Goal: Task Accomplishment & Management: Manage account settings

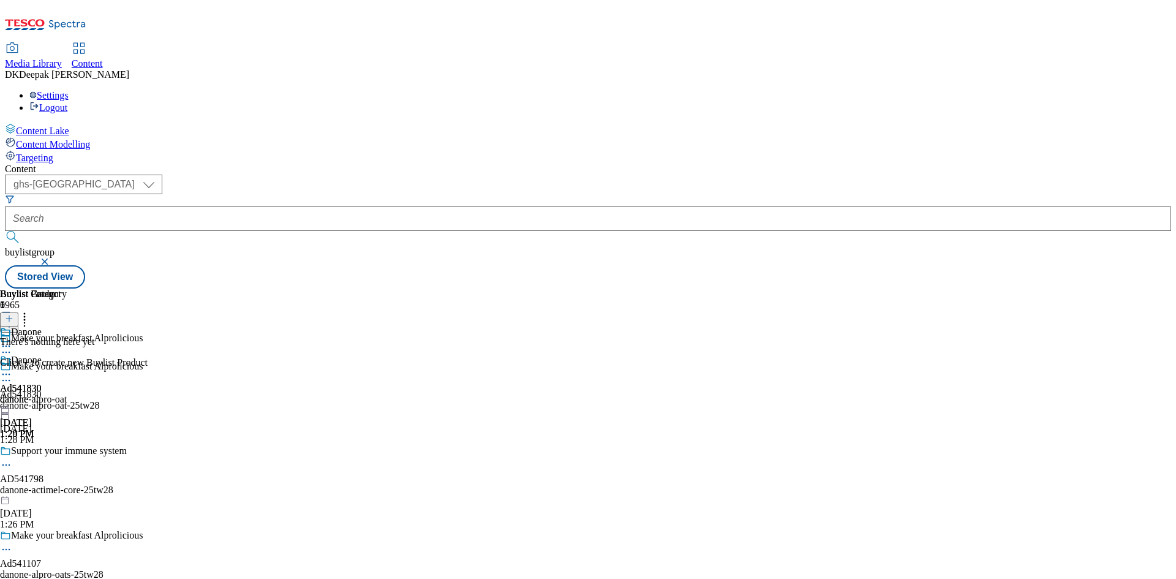
select select "ghs-[GEOGRAPHIC_DATA]"
click at [12, 368] on icon at bounding box center [6, 374] width 12 height 12
click at [67, 452] on span "Preview" at bounding box center [52, 456] width 29 height 9
click at [12, 368] on icon at bounding box center [6, 374] width 12 height 12
click at [67, 452] on span "Preview" at bounding box center [52, 456] width 29 height 9
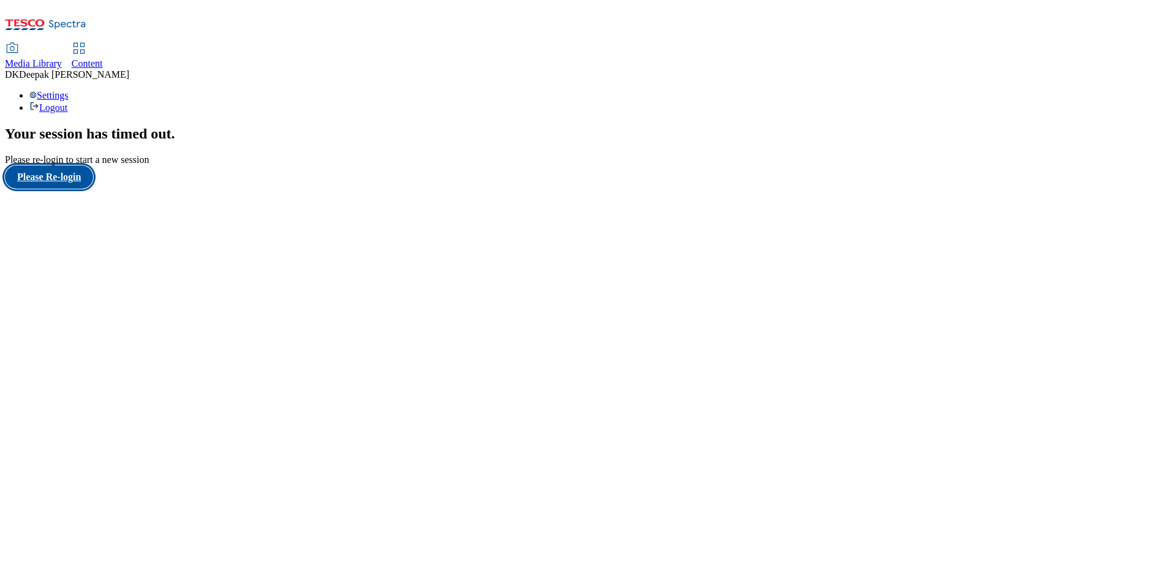
click at [76, 189] on button "Please Re-login" at bounding box center [49, 176] width 88 height 23
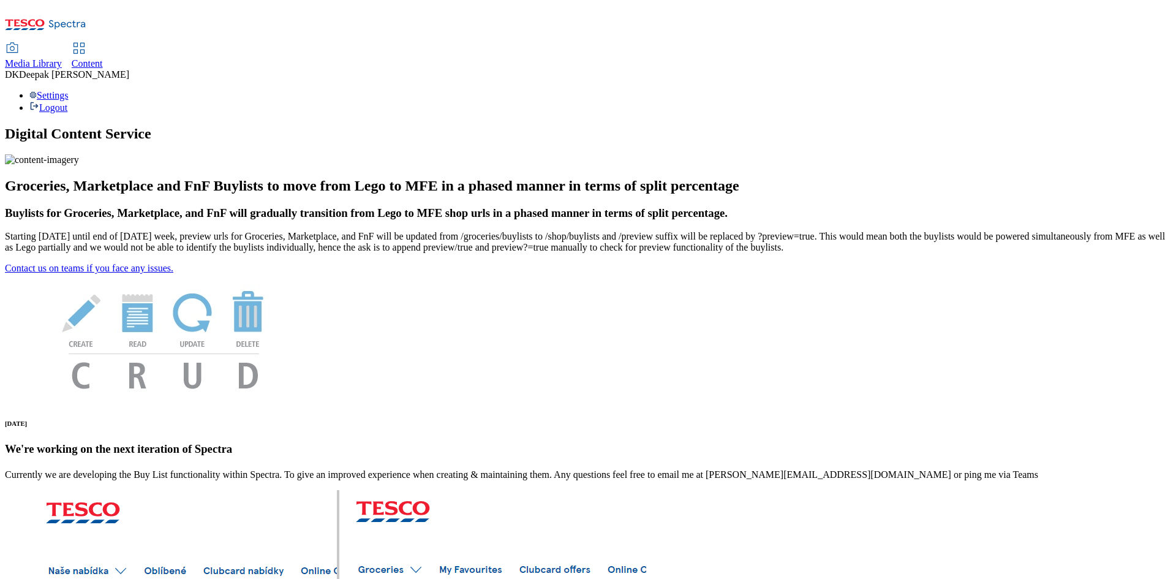
click at [103, 58] on span "Content" at bounding box center [87, 63] width 31 height 10
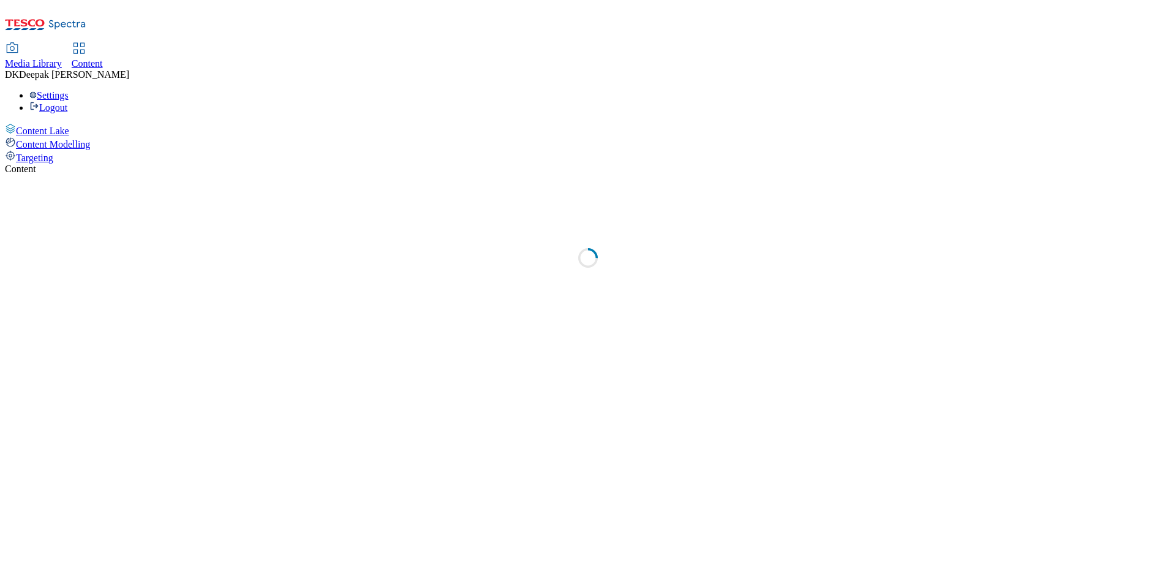
select select "ghs-[GEOGRAPHIC_DATA]"
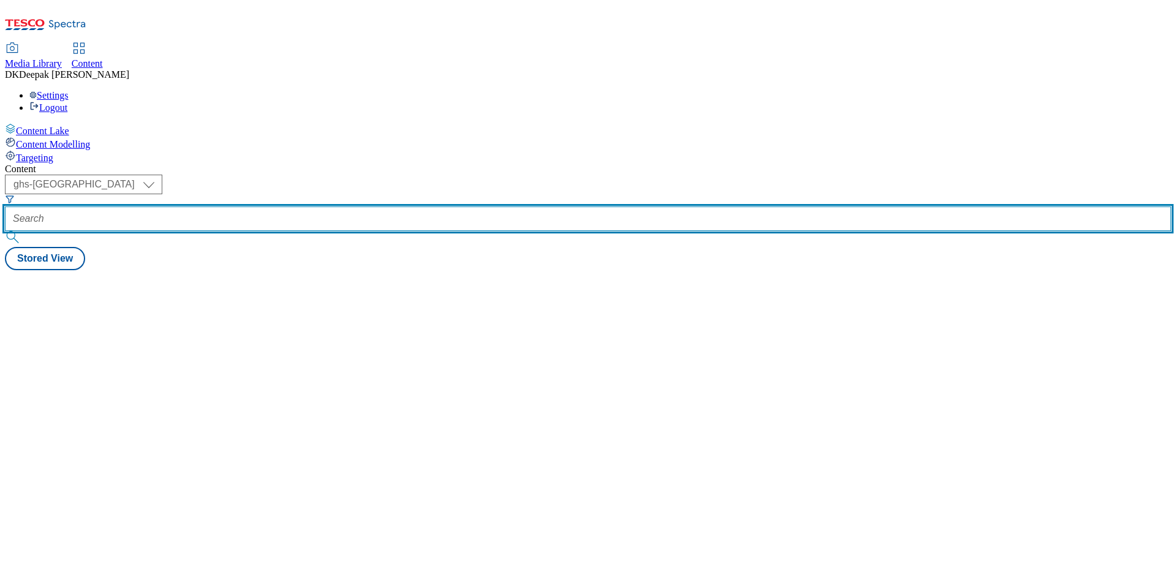
click at [293, 206] on input "text" at bounding box center [588, 218] width 1166 height 24
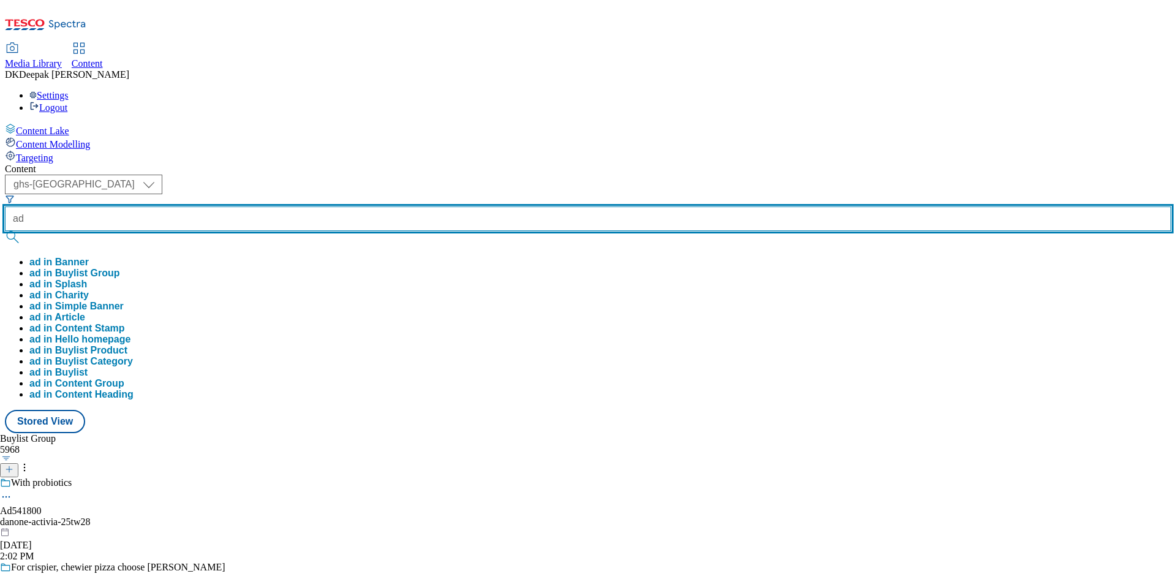
paste input "541830"
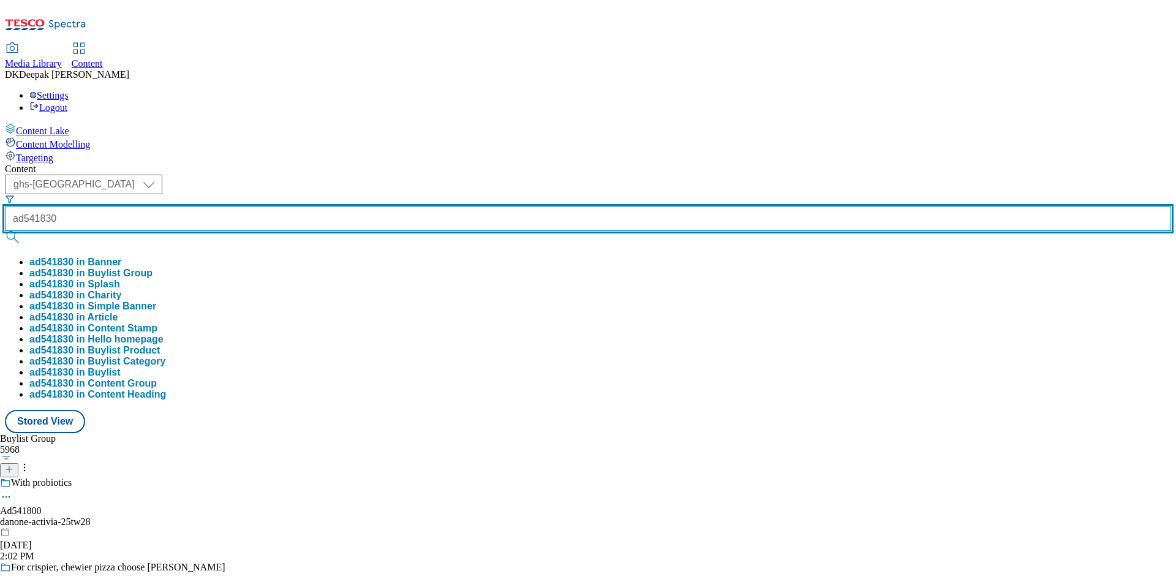
type input "ad541830"
click at [5, 231] on button "submit" at bounding box center [13, 237] width 17 height 12
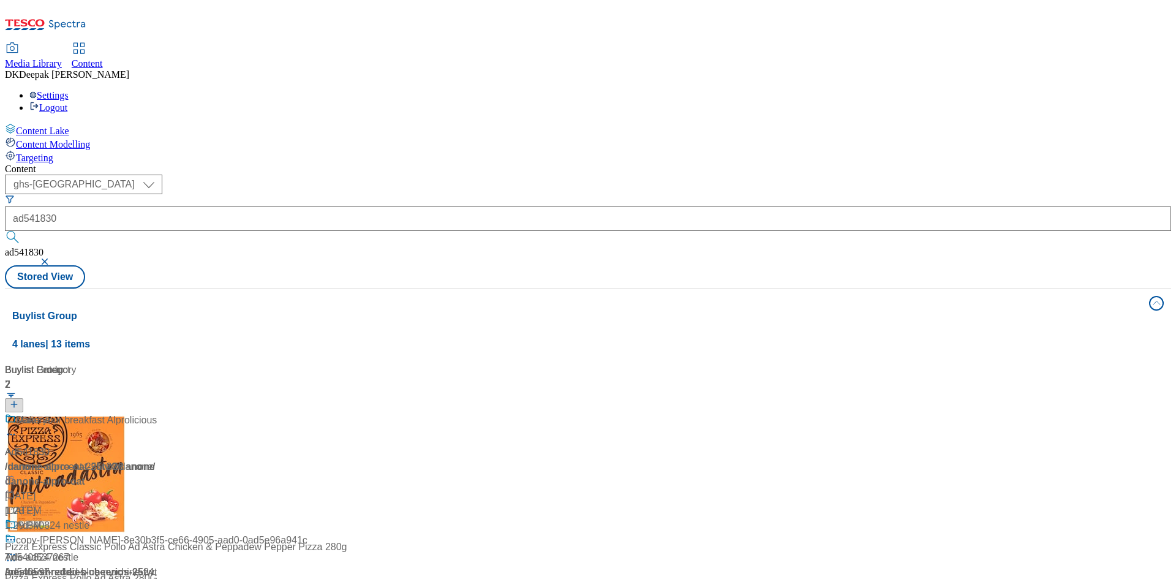
click at [158, 413] on div "Ad541830 / danone-alpro-oat-25tw28 / danone [DATE] 1:28 PM" at bounding box center [81, 465] width 153 height 105
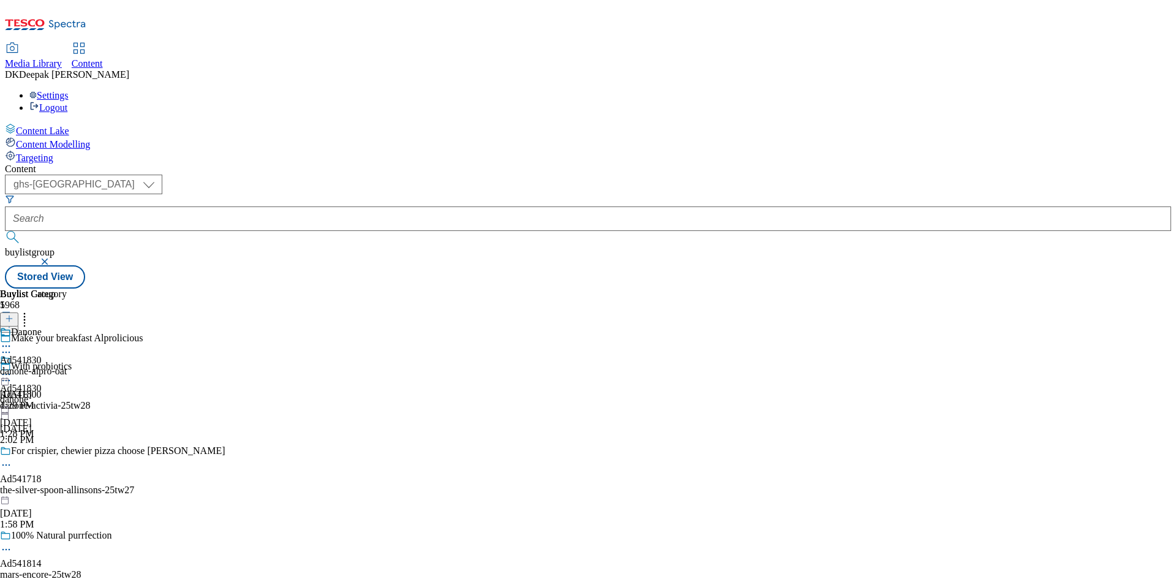
click at [67, 366] on div "danone-alpro-oat" at bounding box center [33, 371] width 67 height 11
click at [12, 368] on icon at bounding box center [6, 374] width 12 height 12
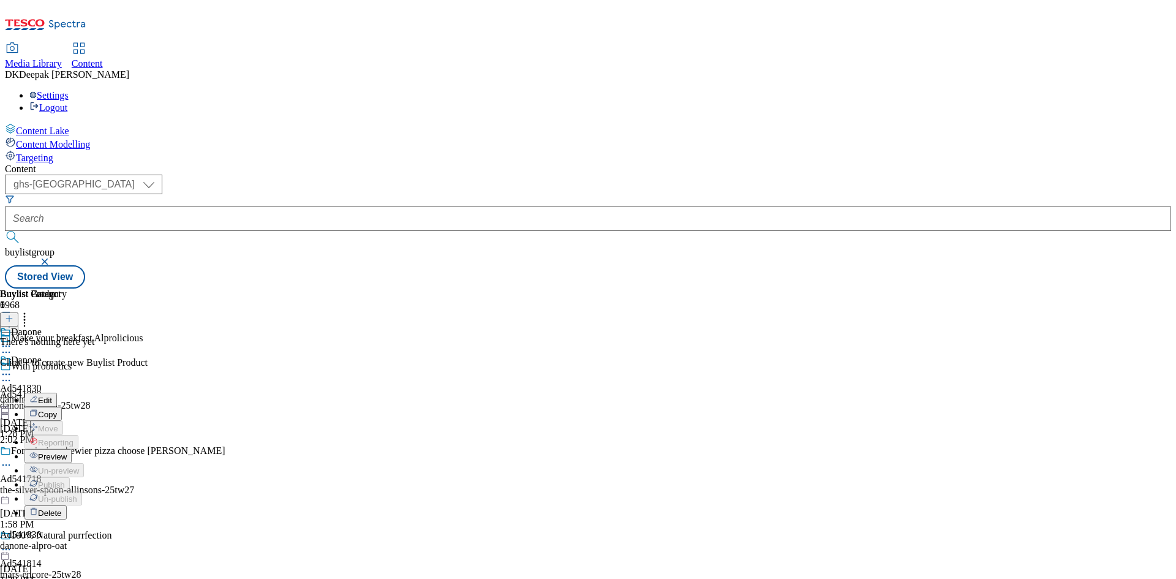
click at [67, 452] on span "Preview" at bounding box center [52, 456] width 29 height 9
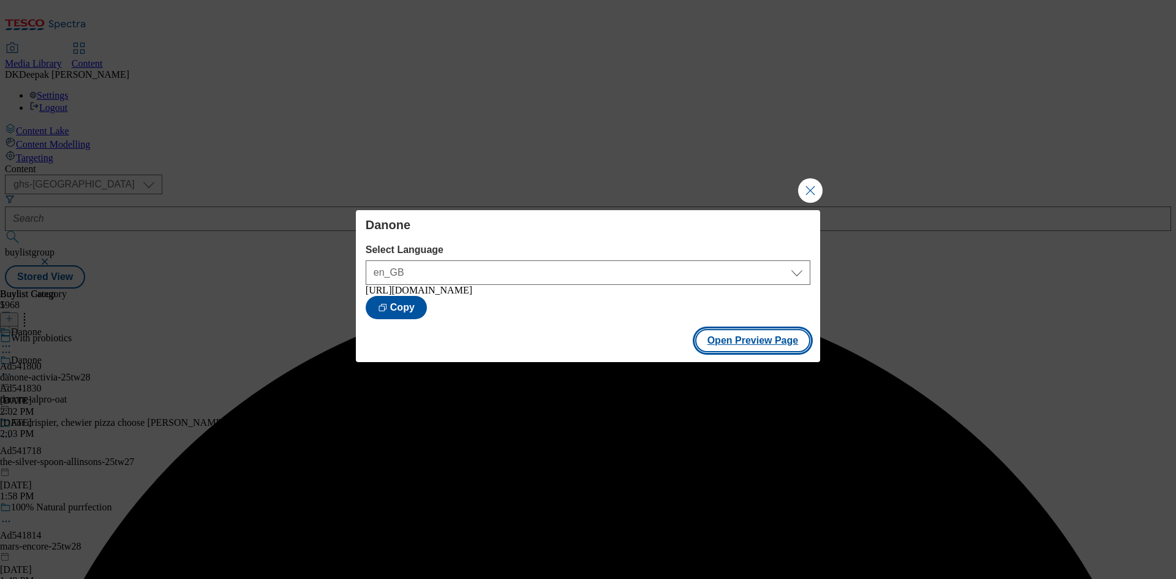
click at [736, 344] on button "Open Preview Page" at bounding box center [753, 340] width 116 height 23
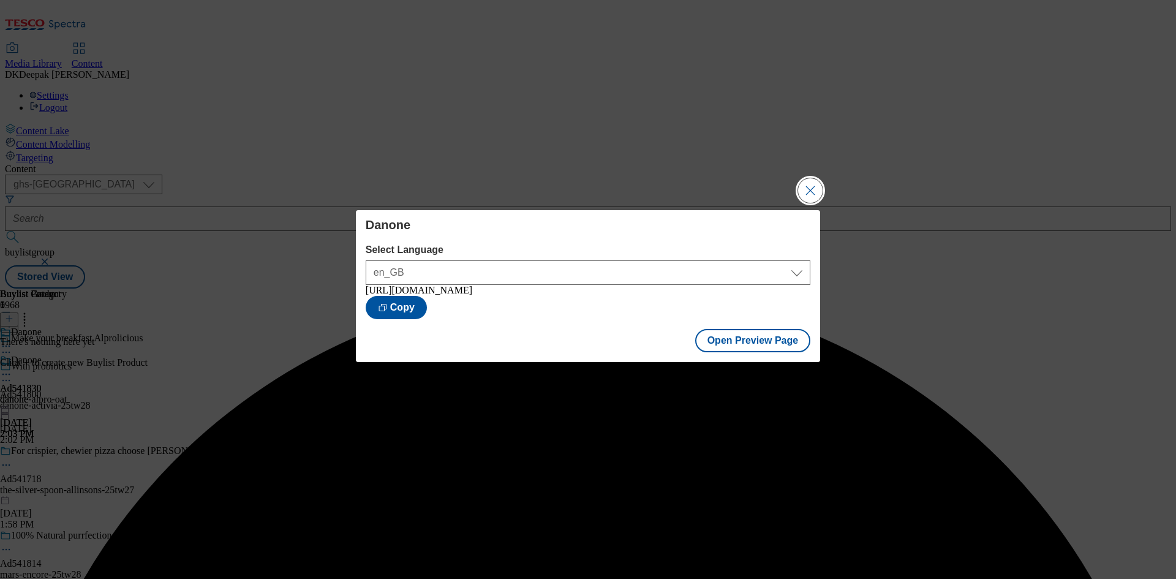
click at [810, 184] on button "Close Modal" at bounding box center [810, 190] width 24 height 24
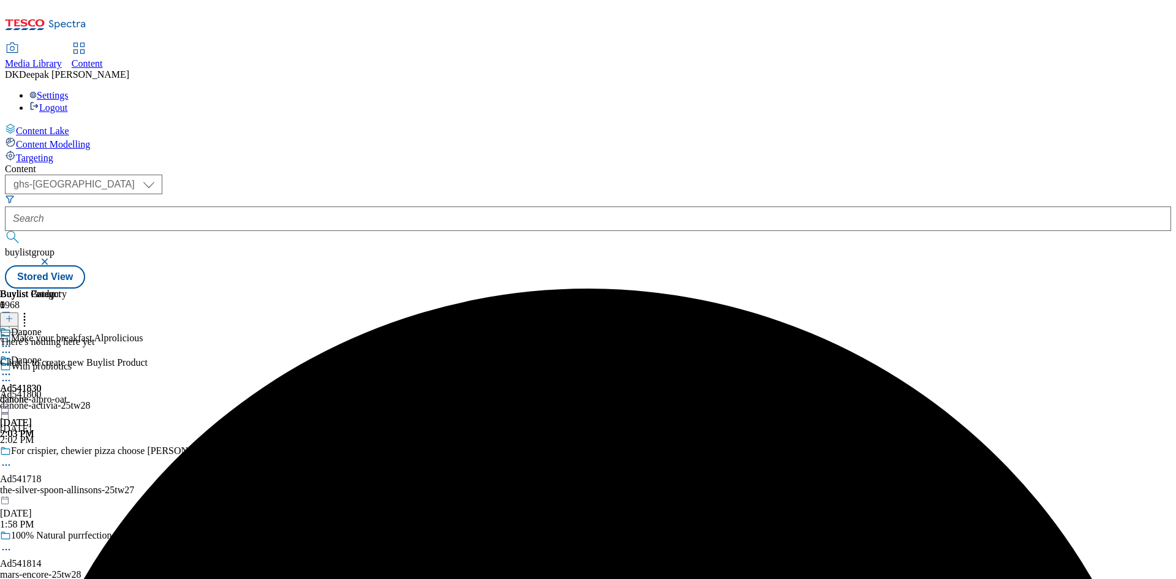
click at [10, 374] on circle at bounding box center [10, 375] width 2 height 2
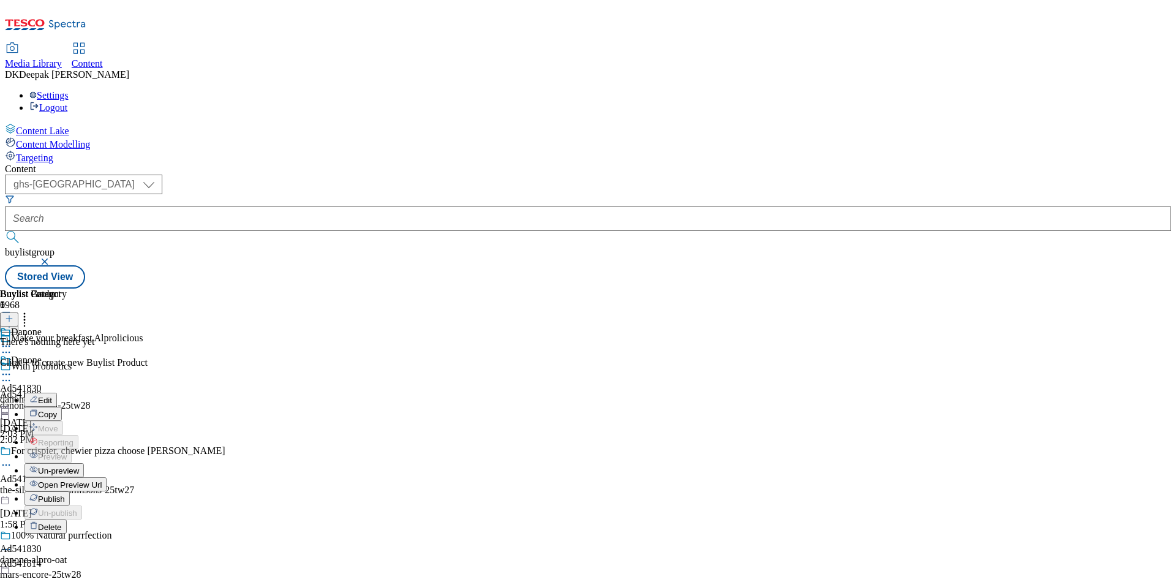
click at [79, 466] on span "Un-preview" at bounding box center [58, 470] width 41 height 9
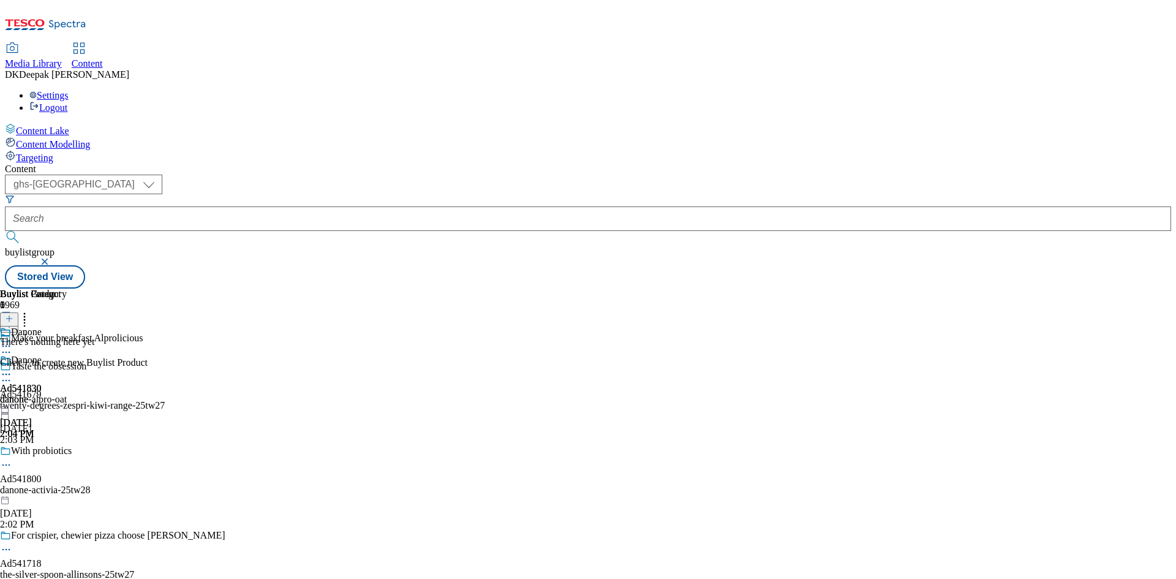
click at [13, 314] on icon at bounding box center [9, 318] width 9 height 9
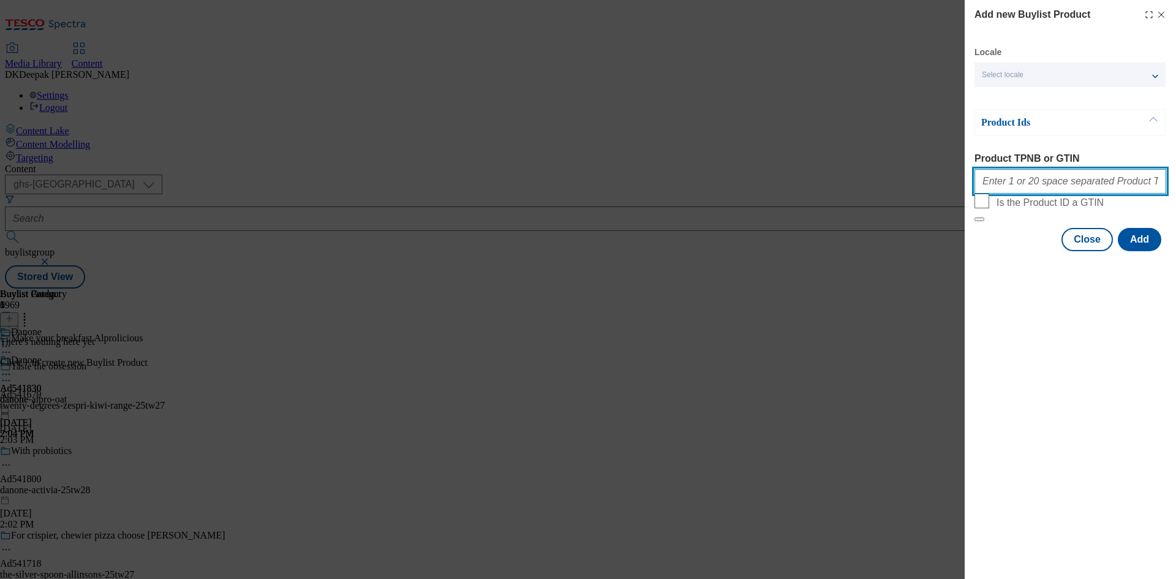
click at [1036, 178] on input "Product TPNB or GTIN" at bounding box center [1070, 181] width 192 height 24
paste input "75237504 87228785 73339773 77302361 52903074 70987983 70988135 83741494 8679494…"
type input "75237504 87228785 73339773 77302361 52903074 70987983 70988135 83741494 8679494…"
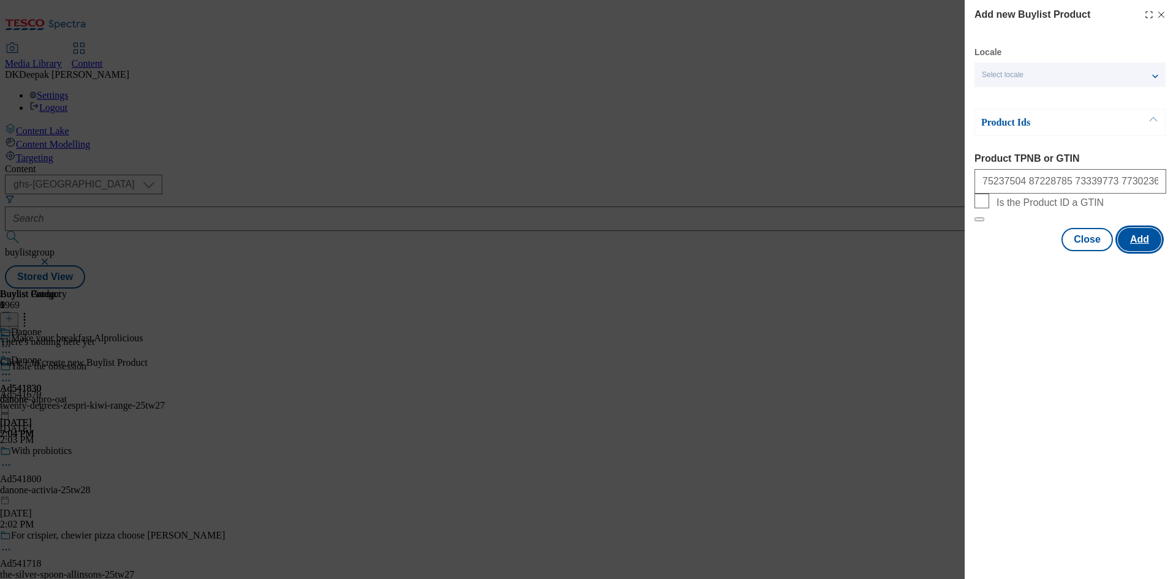
click at [1158, 251] on button "Add" at bounding box center [1139, 239] width 43 height 23
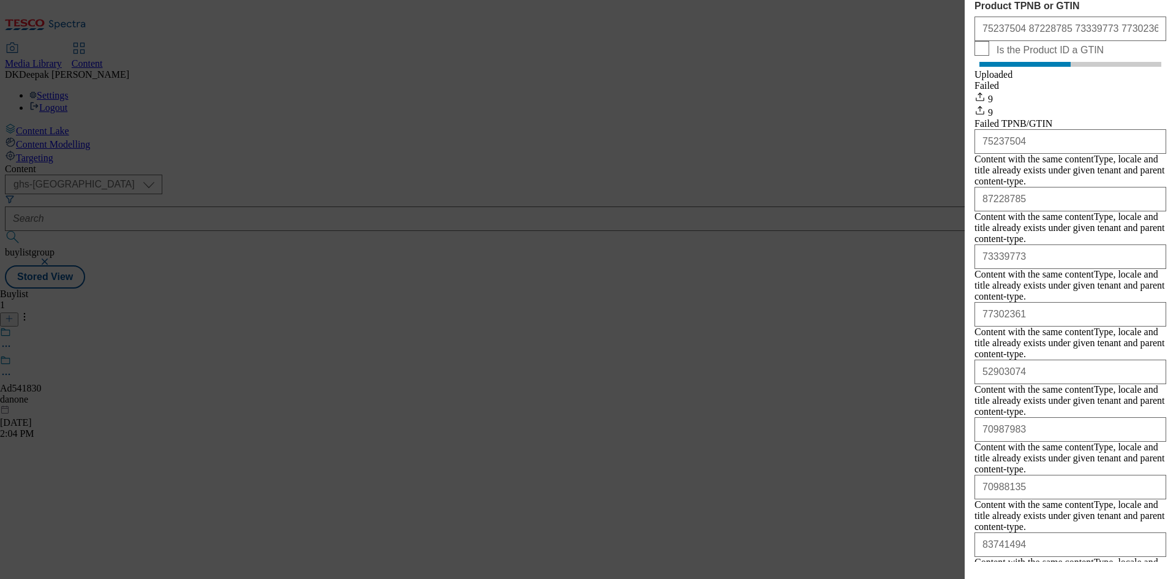
scroll to position [214, 0]
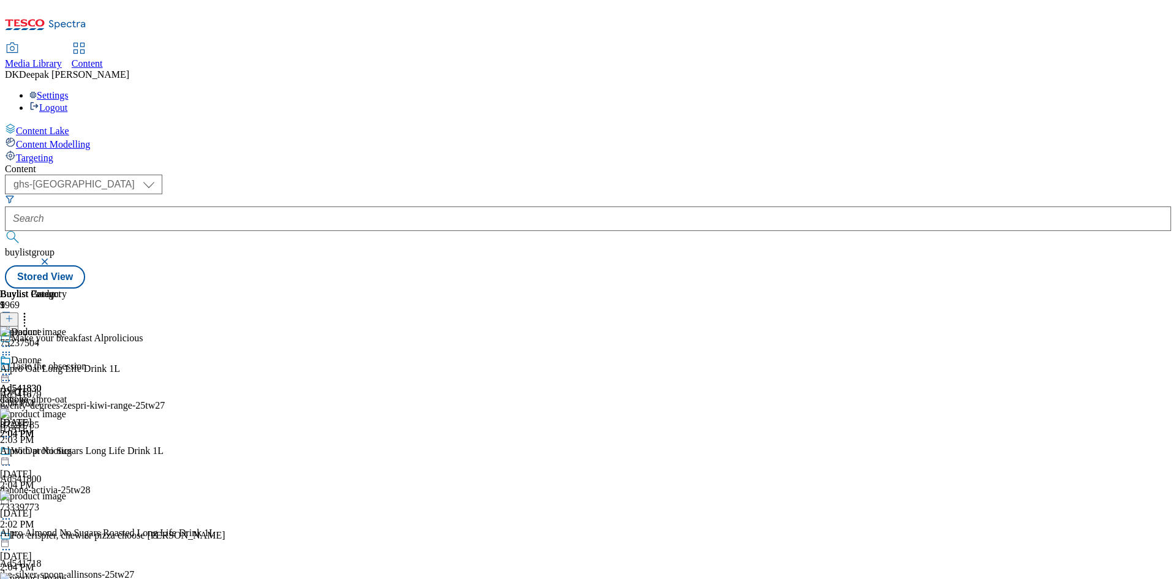
scroll to position [0, 0]
click at [12, 368] on icon at bounding box center [6, 374] width 12 height 12
click at [67, 452] on span "Preview" at bounding box center [52, 456] width 29 height 9
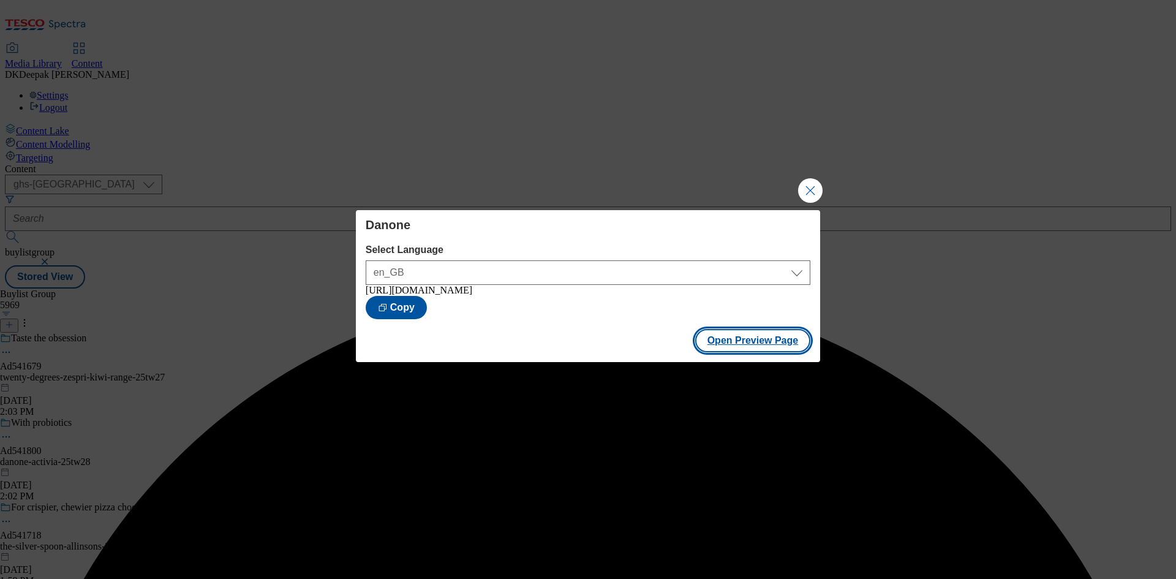
click at [742, 336] on button "Open Preview Page" at bounding box center [753, 340] width 116 height 23
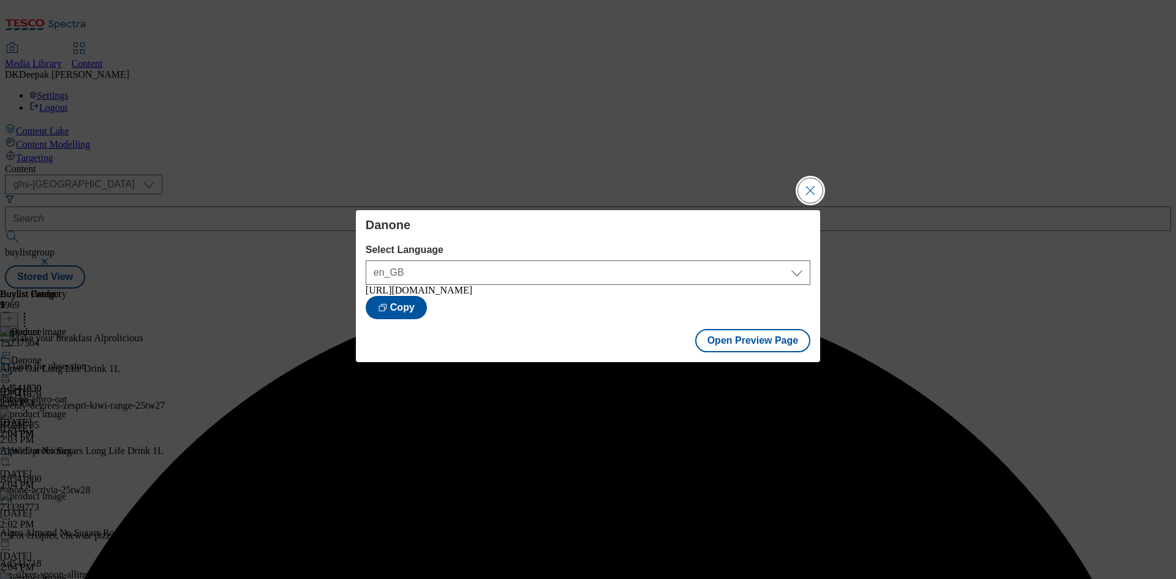
click at [815, 190] on button "Close Modal" at bounding box center [810, 190] width 24 height 24
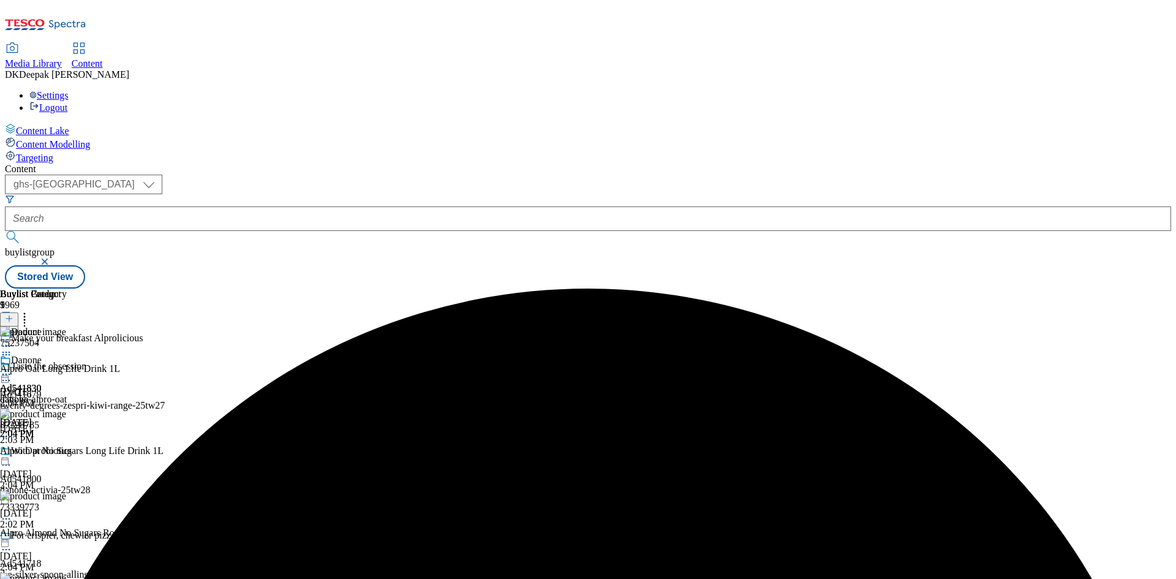
click at [12, 368] on icon at bounding box center [6, 374] width 12 height 12
click at [107, 393] on li "Edit" at bounding box center [65, 400] width 82 height 14
click at [7, 374] on circle at bounding box center [7, 375] width 2 height 2
click at [57, 393] on button "Edit" at bounding box center [40, 400] width 32 height 14
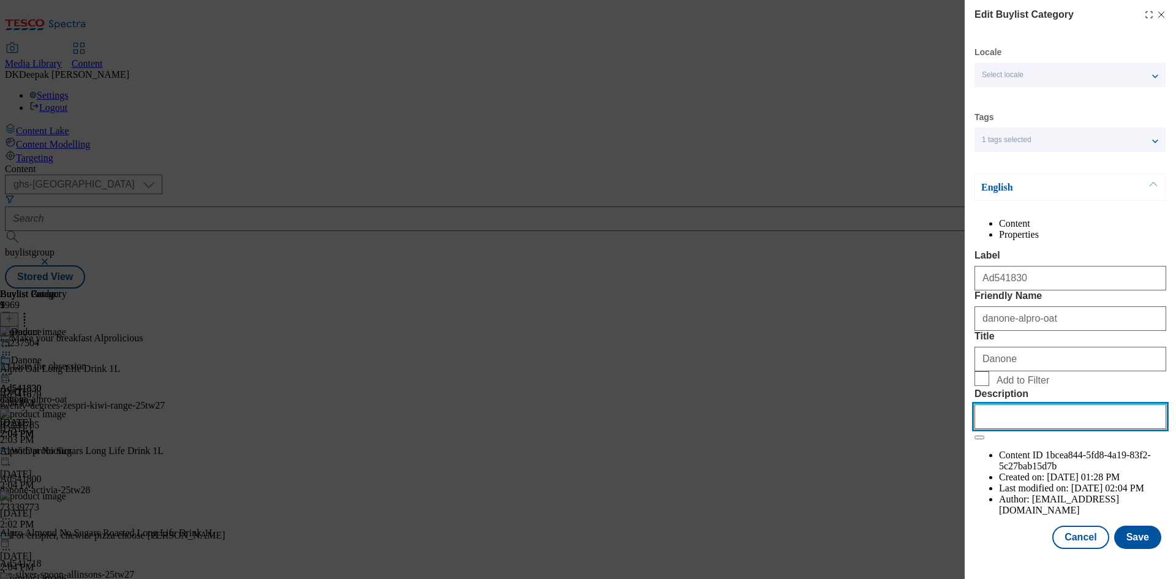
click at [1019, 429] on input "Description" at bounding box center [1070, 416] width 192 height 24
paste input "Alpro Oat Original Long Life Dairy Free Drink 1L"
type input "Alpro Oat Original Long Life Dairy Free Drink 1L"
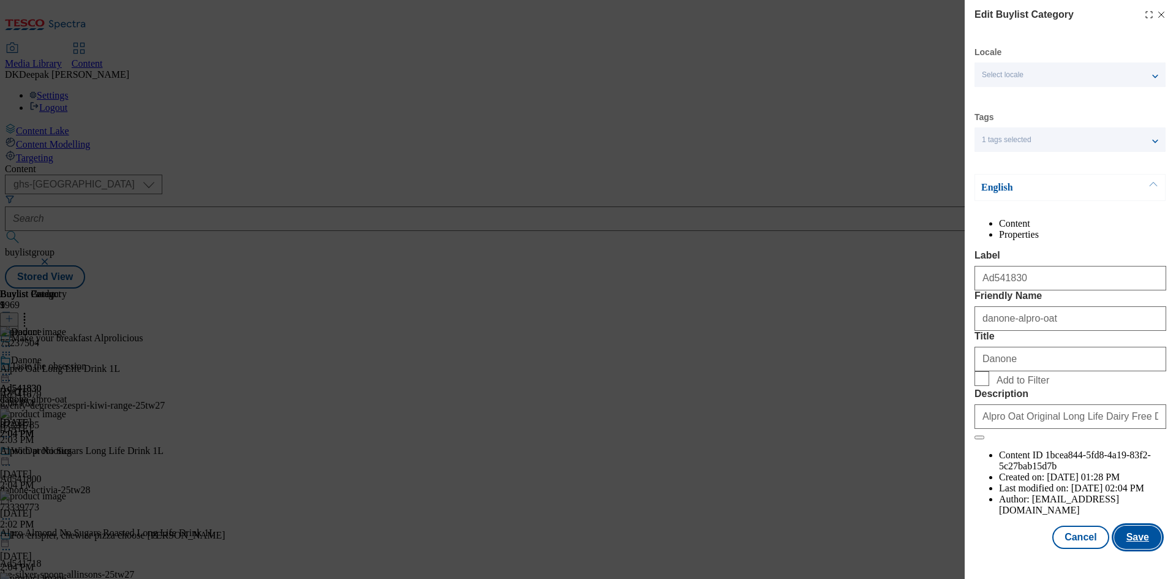
click at [1134, 540] on button "Save" at bounding box center [1137, 536] width 47 height 23
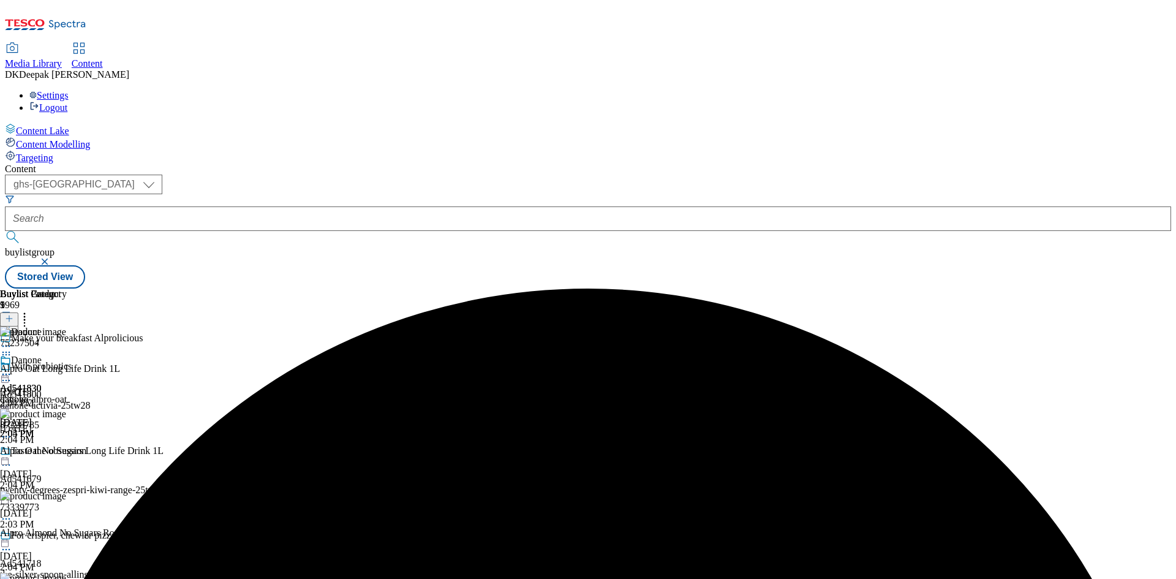
click at [12, 368] on icon at bounding box center [6, 374] width 12 height 12
click at [57, 393] on button "Edit" at bounding box center [40, 400] width 32 height 14
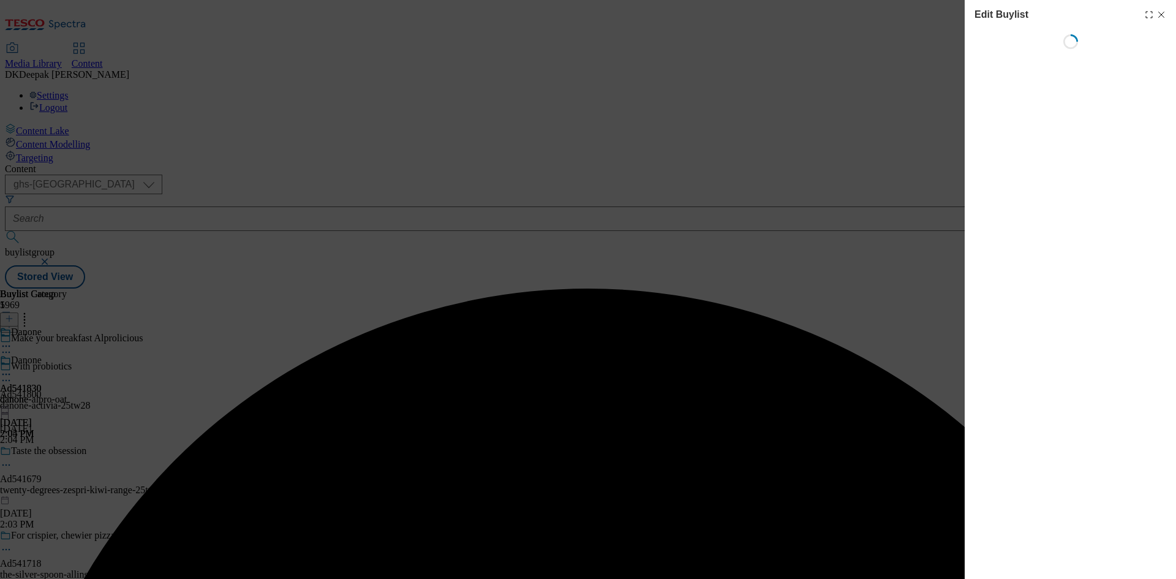
select select "tactical"
select select "supplier funded short term 1-3 weeks"
select select "dunnhumby"
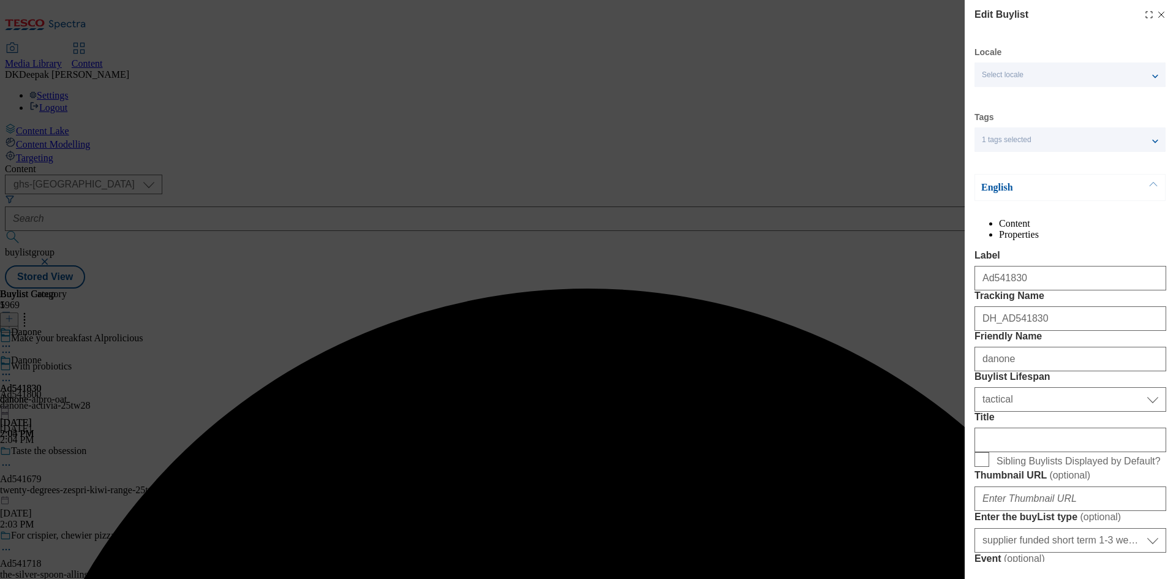
select select "Banner"
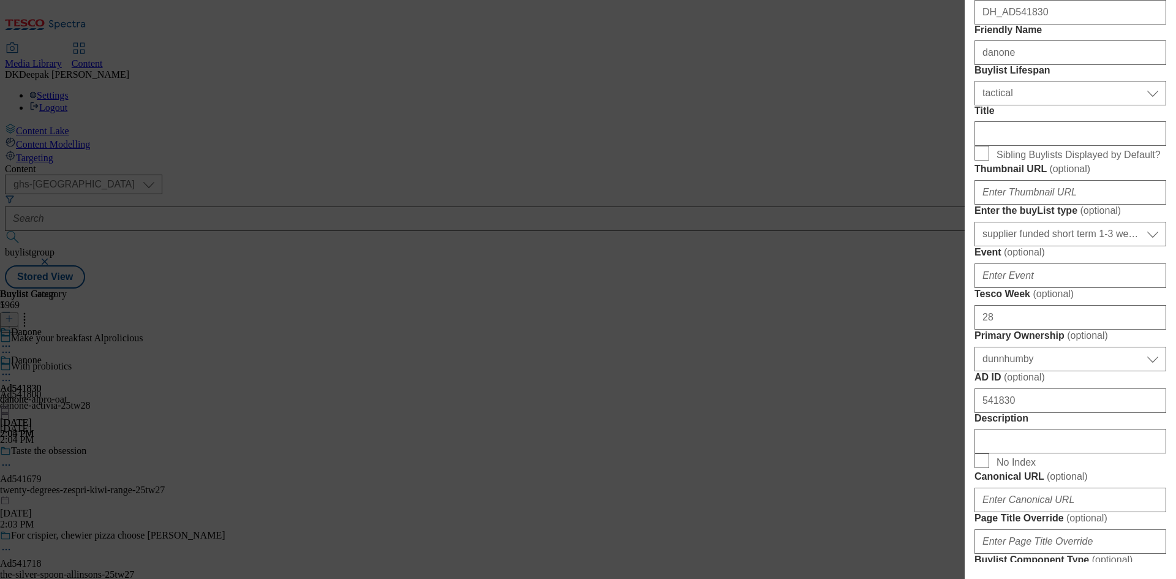
scroll to position [612, 0]
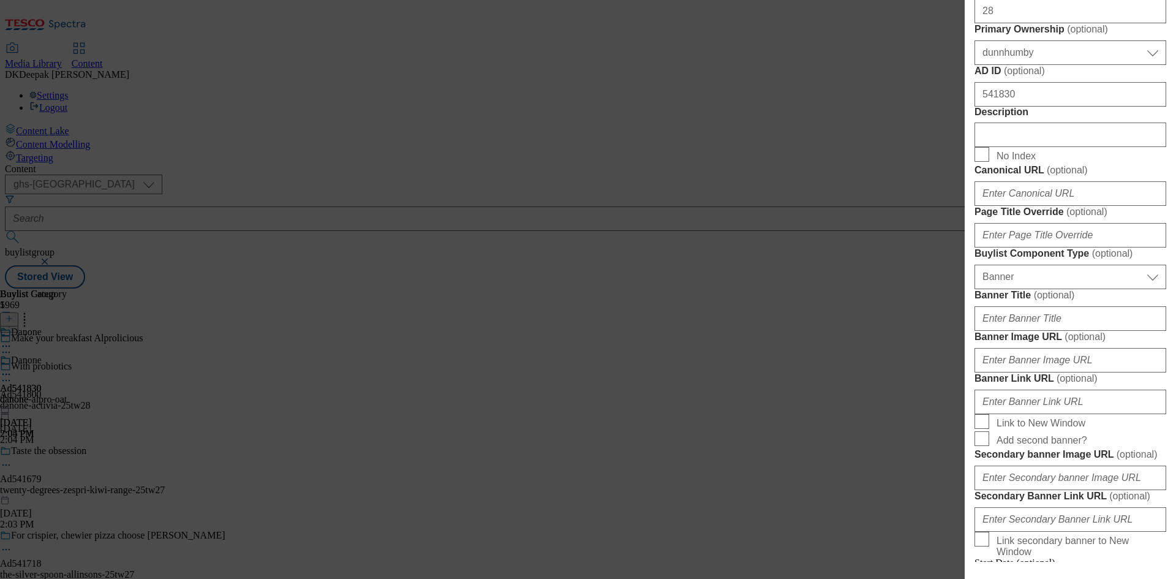
click at [1027, 147] on div "Modal" at bounding box center [1070, 132] width 192 height 29
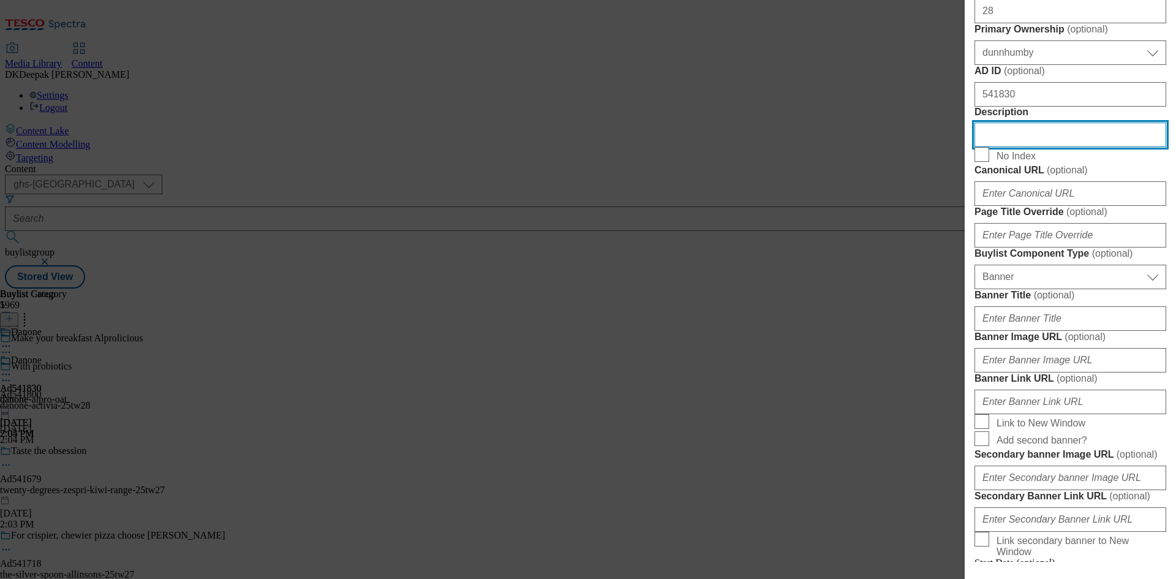
click at [1031, 147] on input "Description" at bounding box center [1070, 134] width 192 height 24
paste input "Alpro Oat Original Long Life Dairy Free Drink 1L"
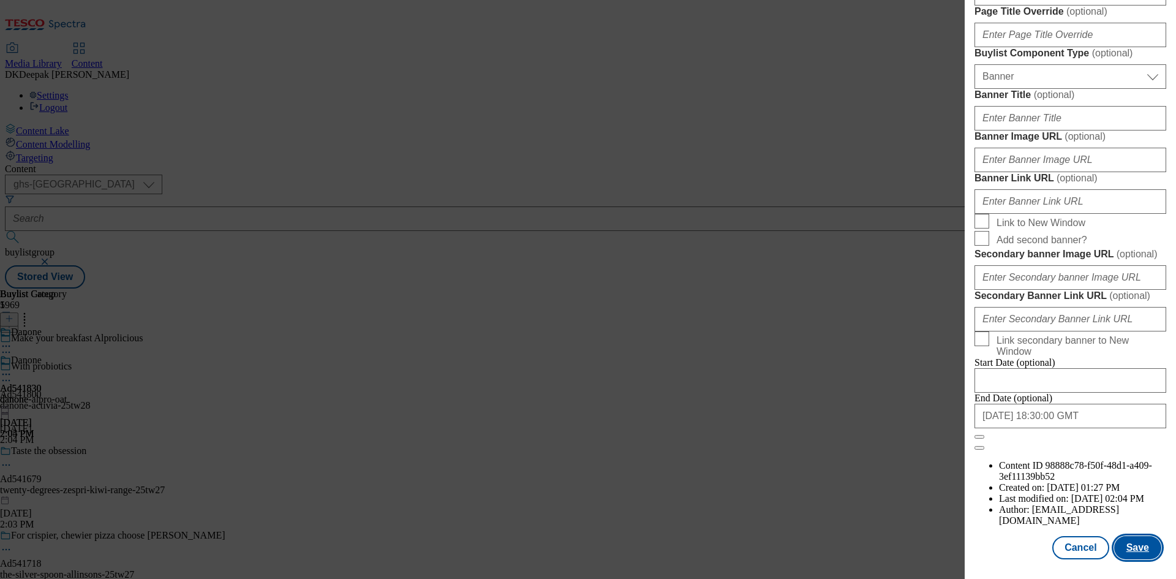
scroll to position [1268, 0]
type input "Alpro Oat Original Long Life Dairy Free Drink 1L"
click at [1133, 540] on button "Save" at bounding box center [1137, 547] width 47 height 23
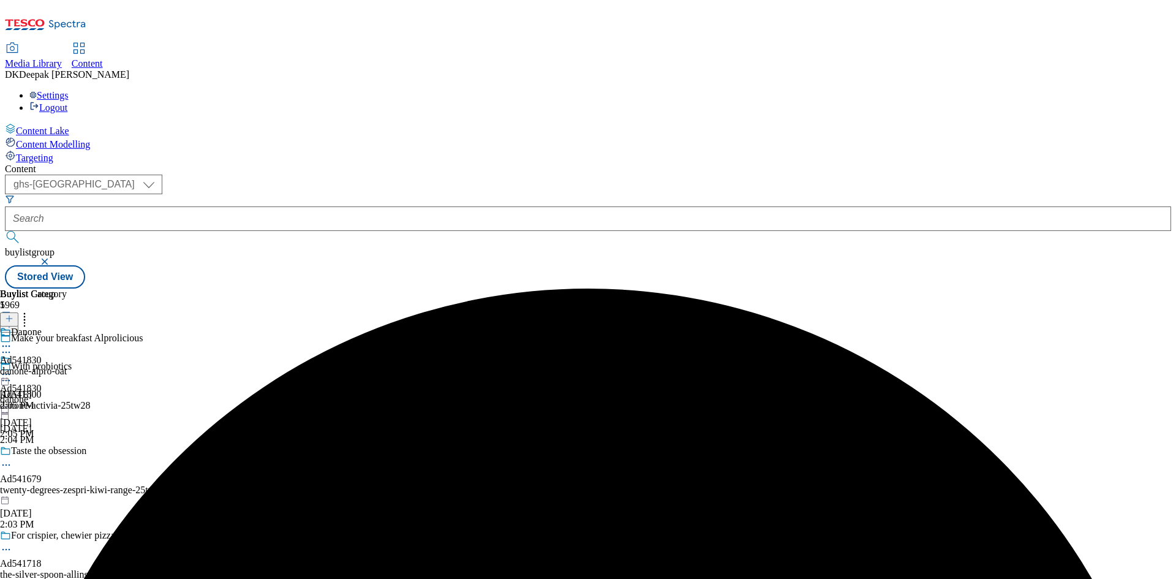
click at [12, 346] on icon at bounding box center [6, 352] width 12 height 12
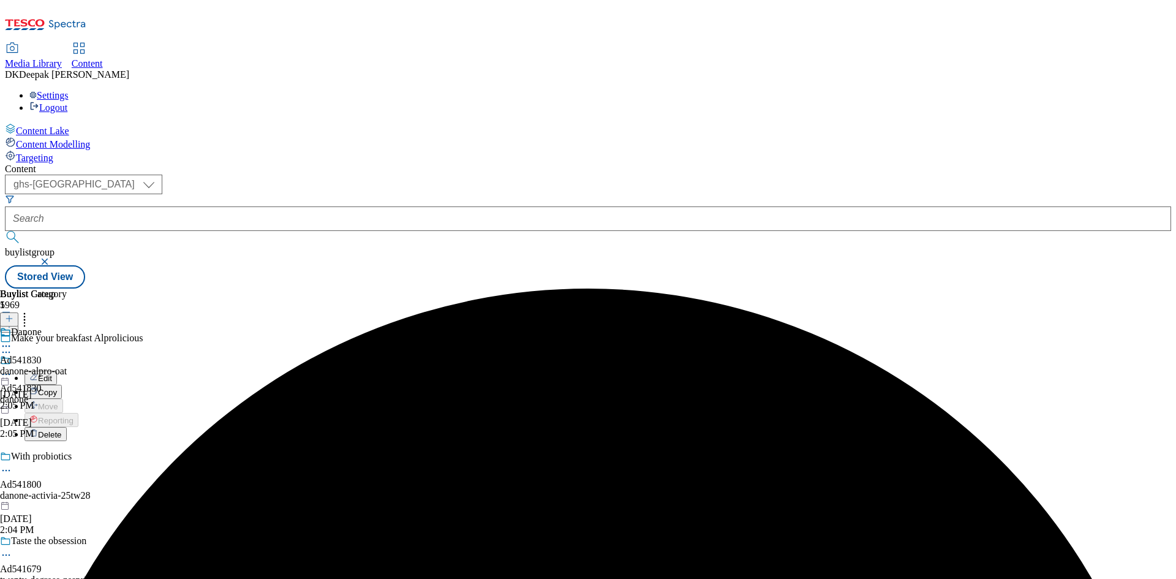
click at [42, 374] on div "Ad541830 danone [DATE] 2:05 PM" at bounding box center [21, 397] width 42 height 85
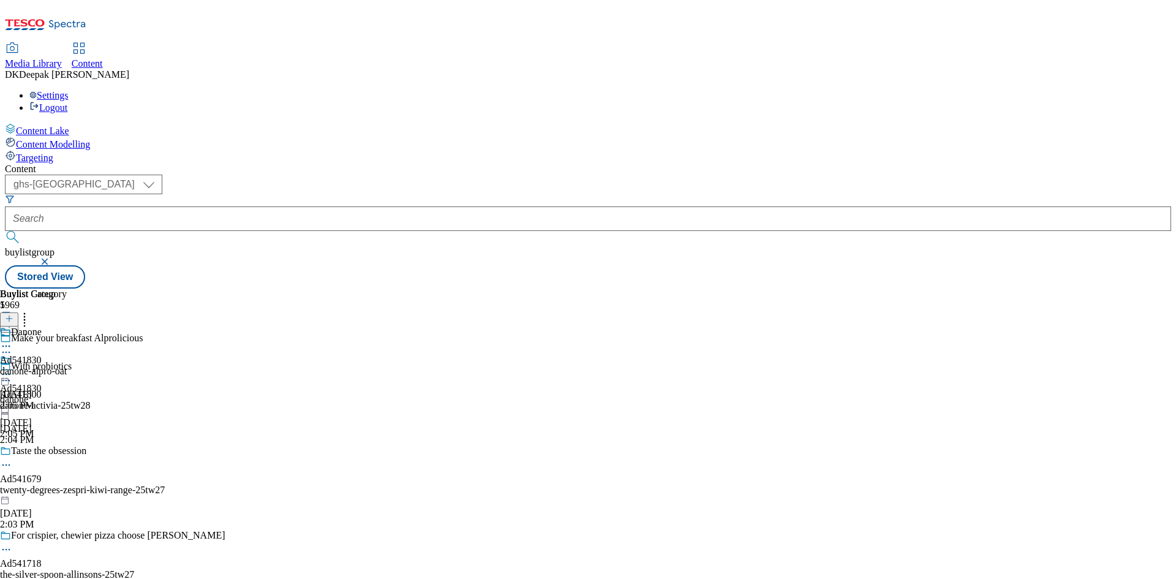
click at [10, 351] on circle at bounding box center [10, 352] width 2 height 2
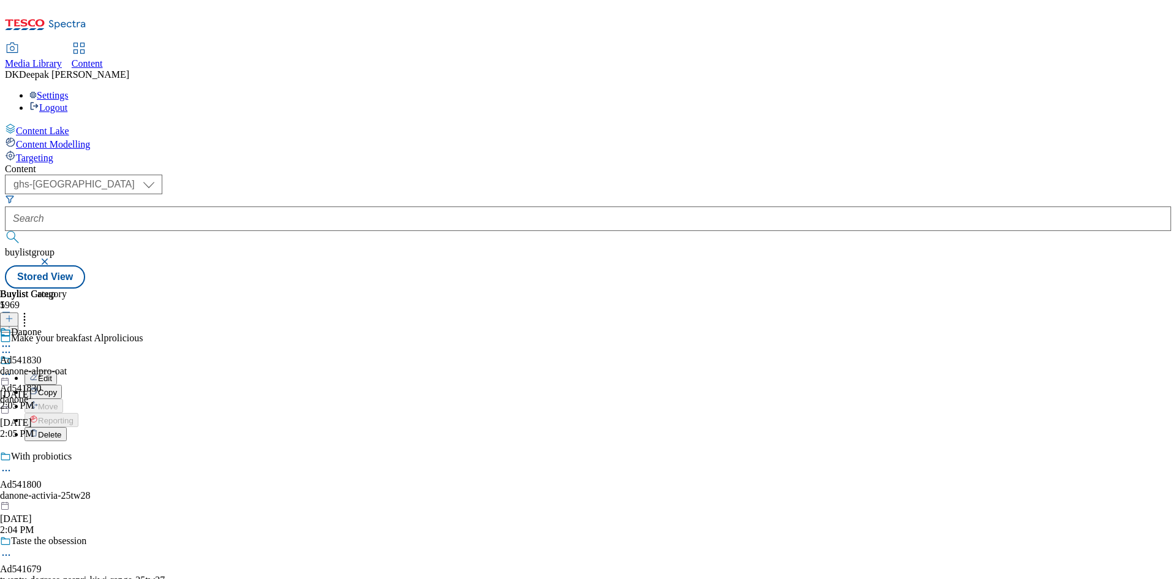
click at [57, 370] on button "Edit" at bounding box center [40, 377] width 32 height 14
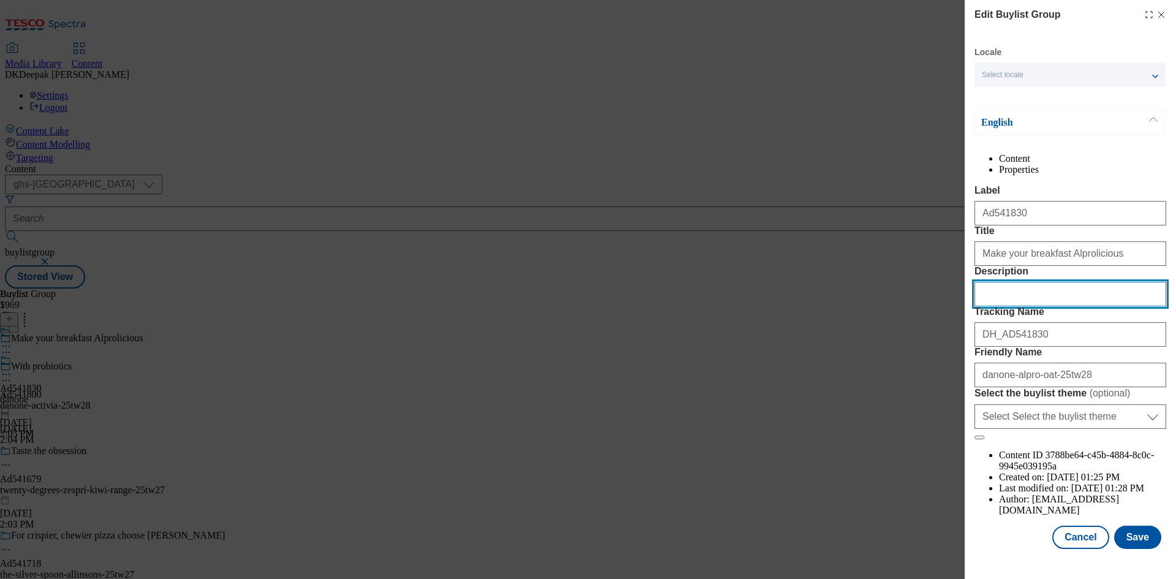
click at [1018, 306] on input "Description" at bounding box center [1070, 294] width 192 height 24
paste input "Alpro Oat Original Long Life Dairy Free Drink 1L"
type input "Alpro Oat Original Long Life Dairy Free Drink 1L"
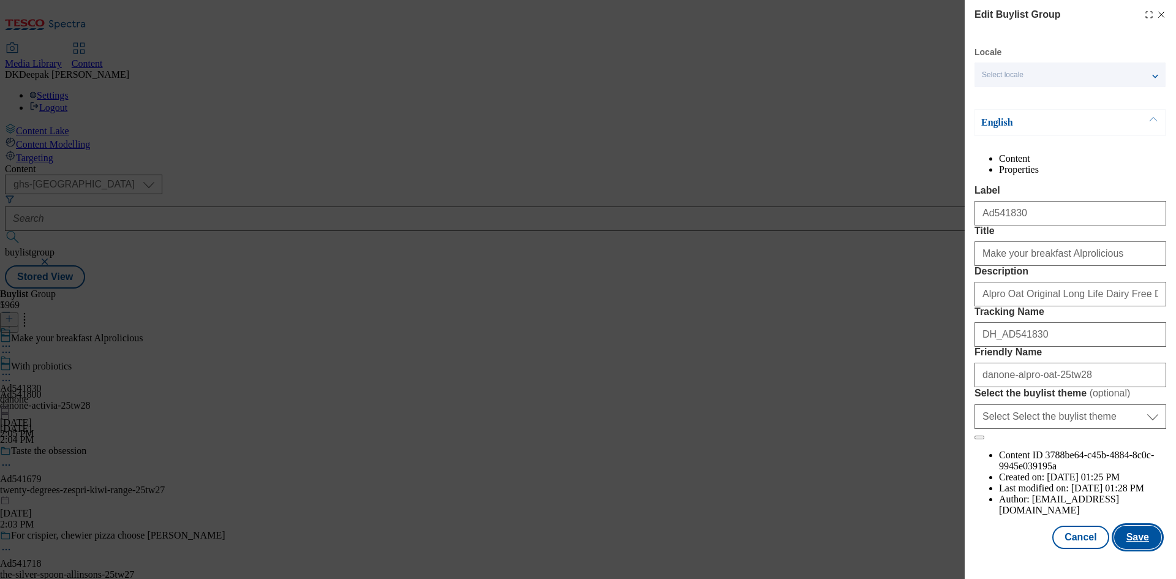
click at [1131, 541] on button "Save" at bounding box center [1137, 536] width 47 height 23
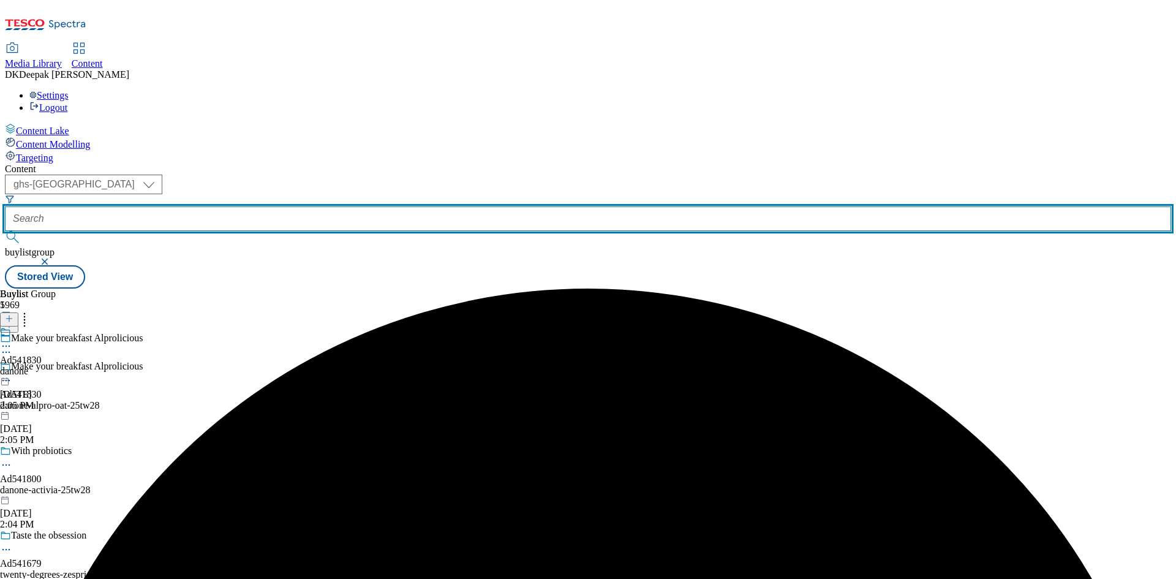
click at [315, 206] on input "text" at bounding box center [588, 218] width 1166 height 24
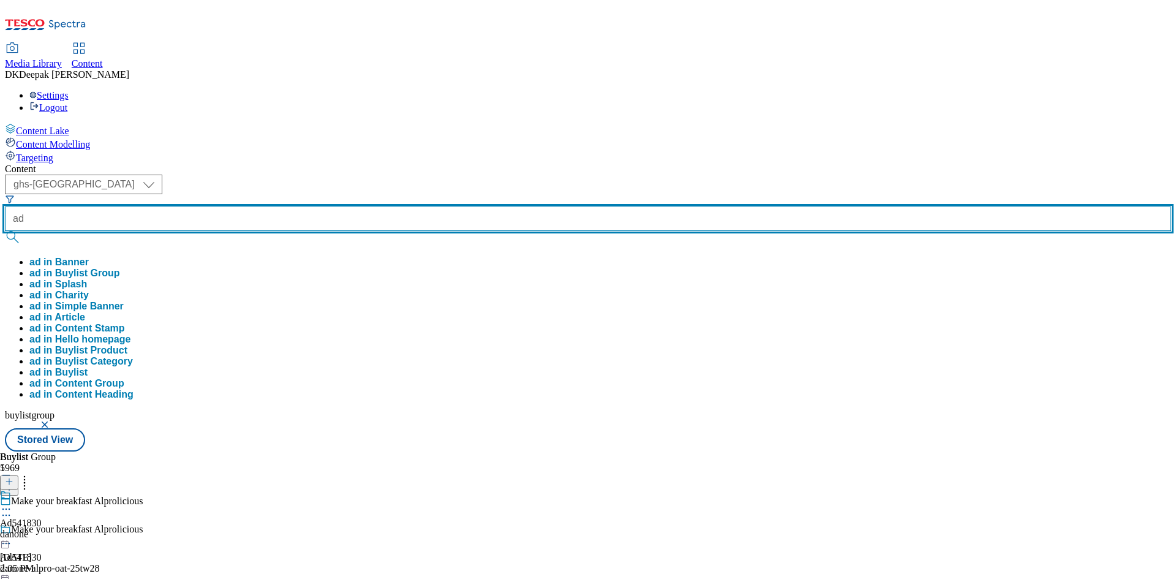
paste input "541814"
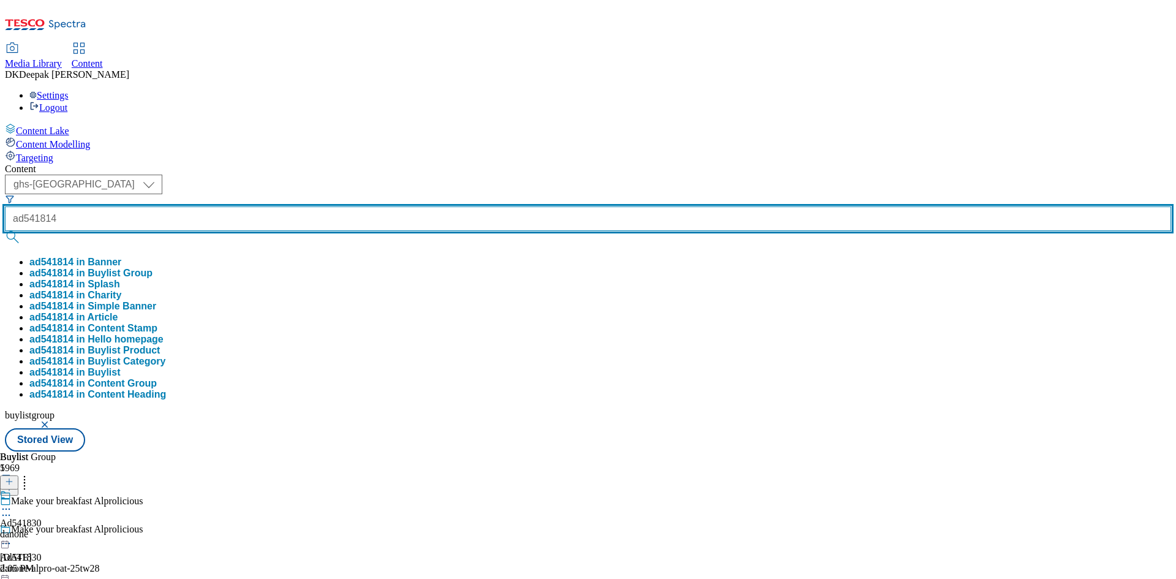
type input "ad541814"
click at [5, 231] on button "submit" at bounding box center [13, 237] width 17 height 12
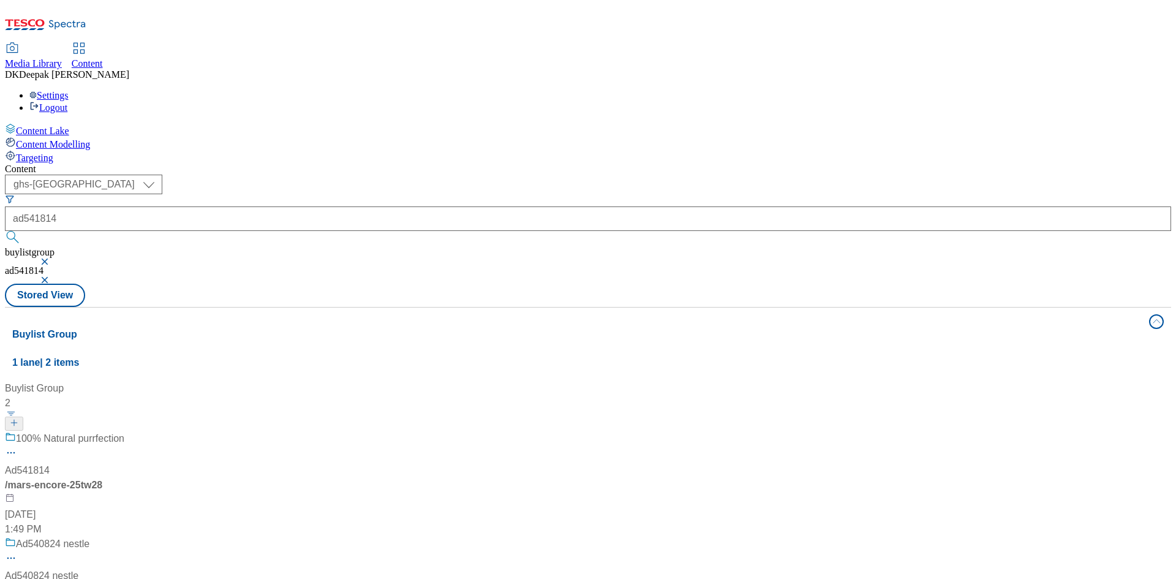
click at [158, 431] on div "100% Natural purrfection Ad541814 / mars-encore-25tw28 [DATE] 1:49 PM" at bounding box center [81, 483] width 153 height 105
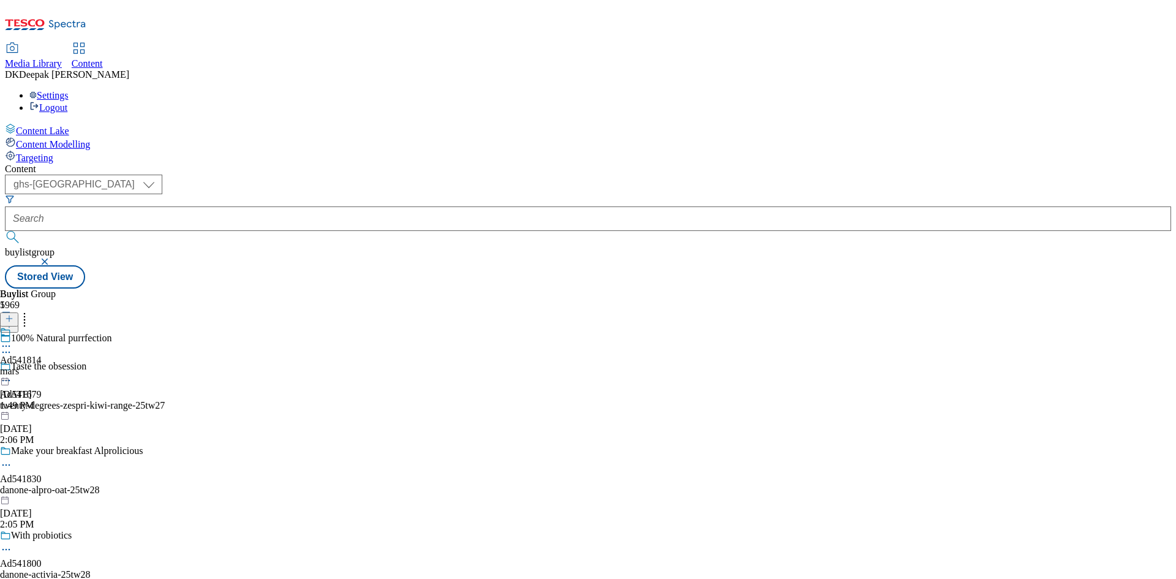
click at [12, 346] on icon at bounding box center [6, 352] width 12 height 12
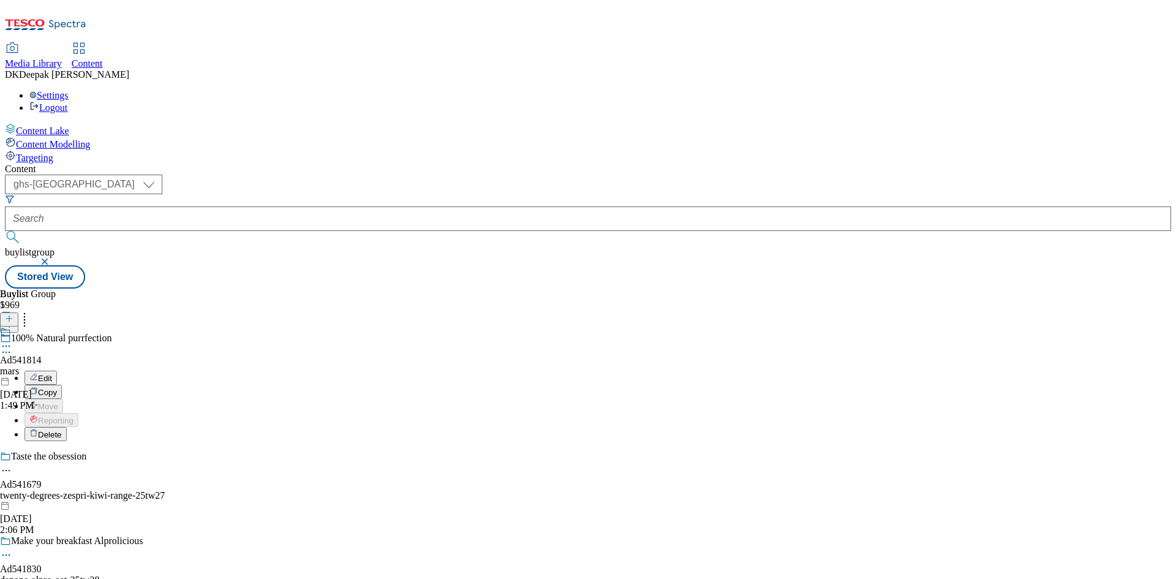
click at [57, 370] on button "Edit" at bounding box center [40, 377] width 32 height 14
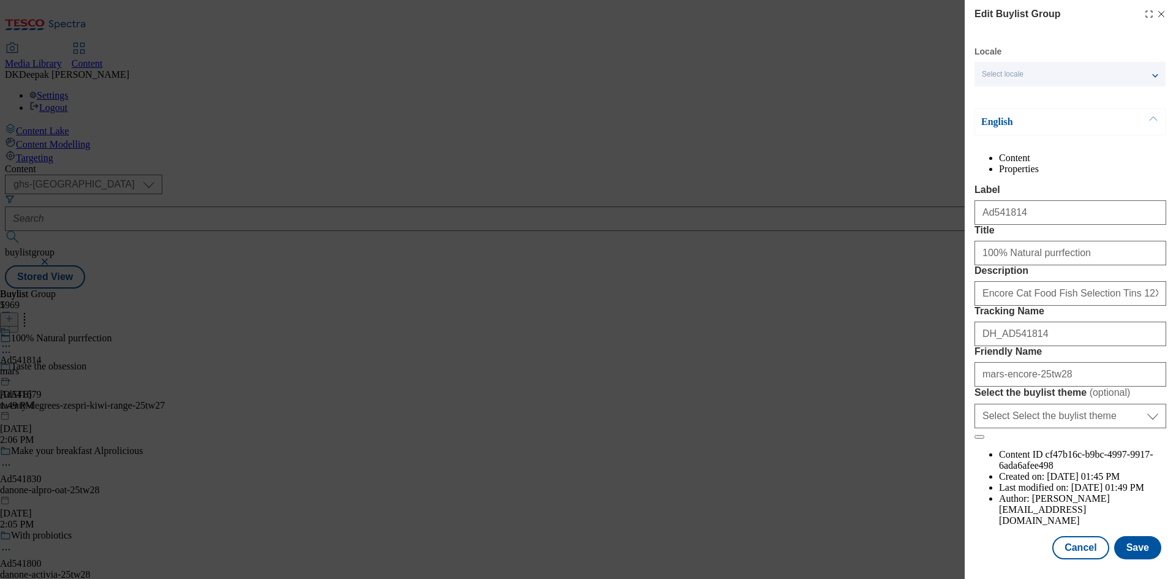
scroll to position [47, 0]
click at [1058, 538] on button "Cancel" at bounding box center [1080, 547] width 56 height 23
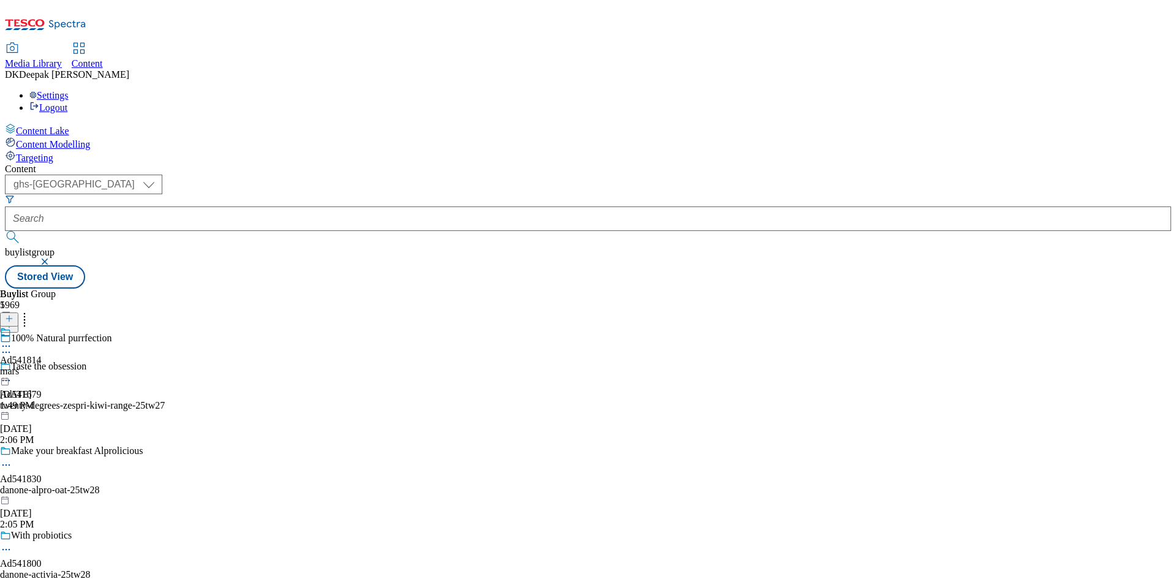
scroll to position [0, 0]
click at [42, 326] on div "Ad541814 mars [DATE] 1:49 PM" at bounding box center [21, 368] width 42 height 85
click at [12, 368] on icon at bounding box center [6, 374] width 12 height 12
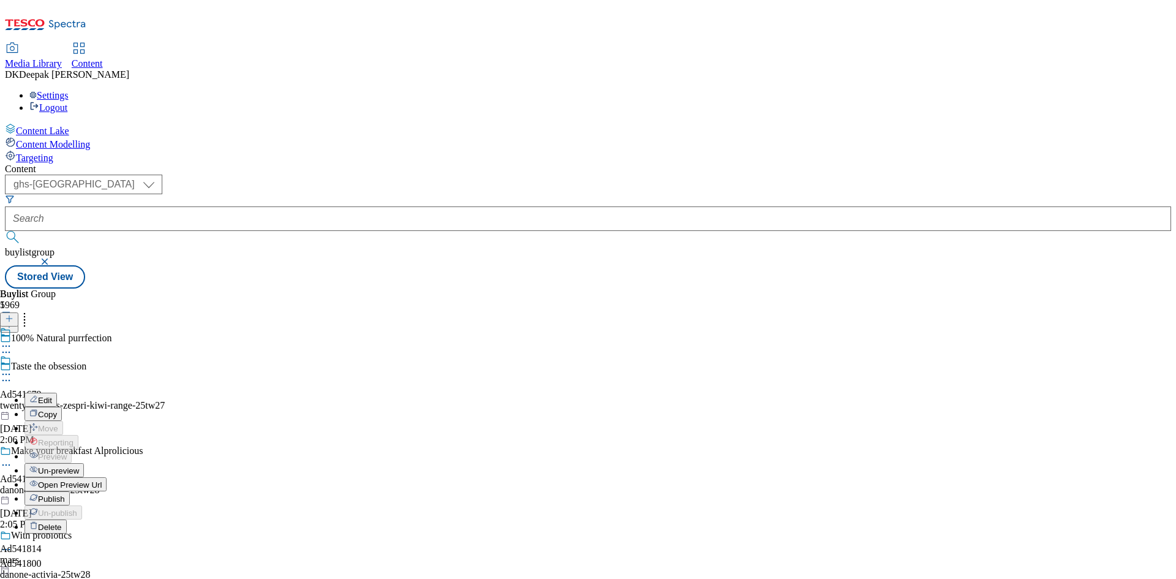
click at [57, 394] on div "Edit" at bounding box center [40, 399] width 32 height 10
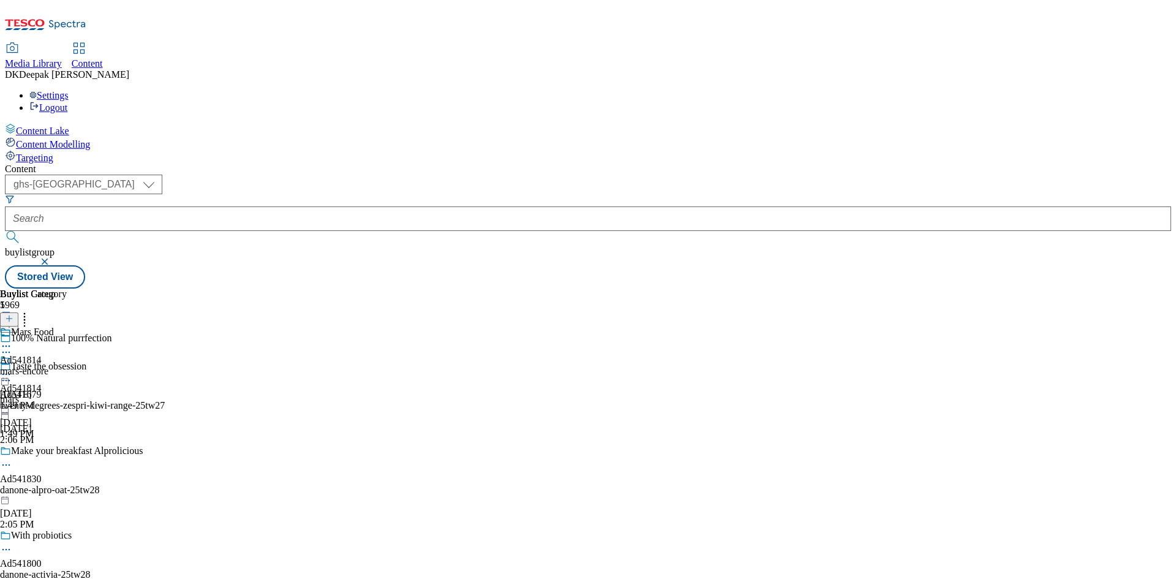
click at [12, 368] on icon at bounding box center [6, 374] width 12 height 12
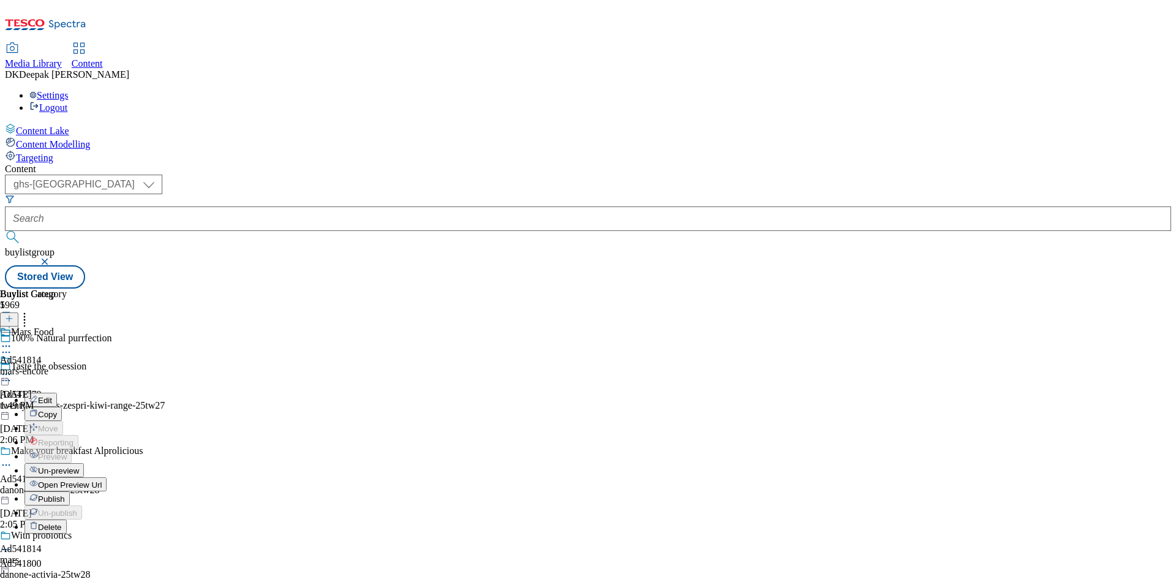
click at [57, 393] on button "Edit" at bounding box center [40, 400] width 32 height 14
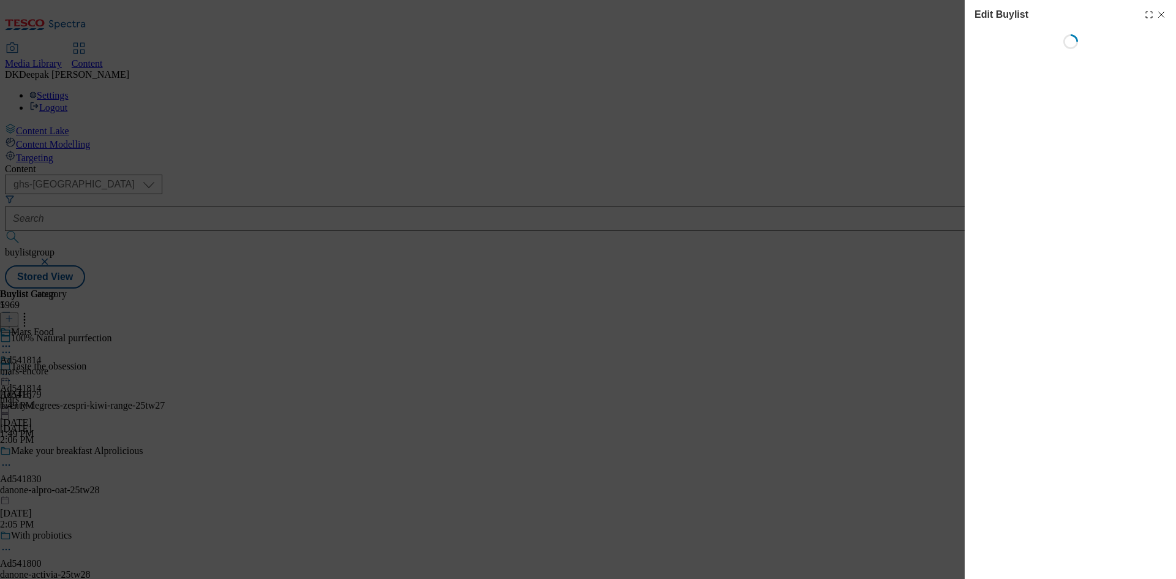
select select "tactical"
select select "supplier funded short term 1-3 weeks"
select select "dunnhumby"
select select "Banner"
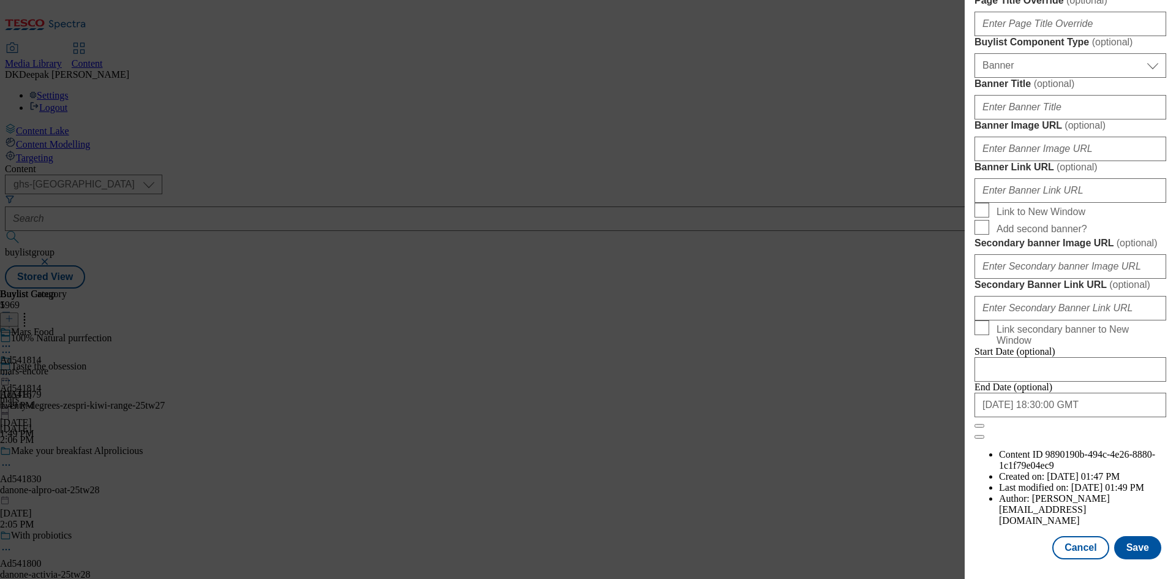
scroll to position [1268, 0]
click at [1074, 538] on button "Cancel" at bounding box center [1080, 547] width 56 height 23
select select "tactical"
select select "supplier funded short term 1-3 weeks"
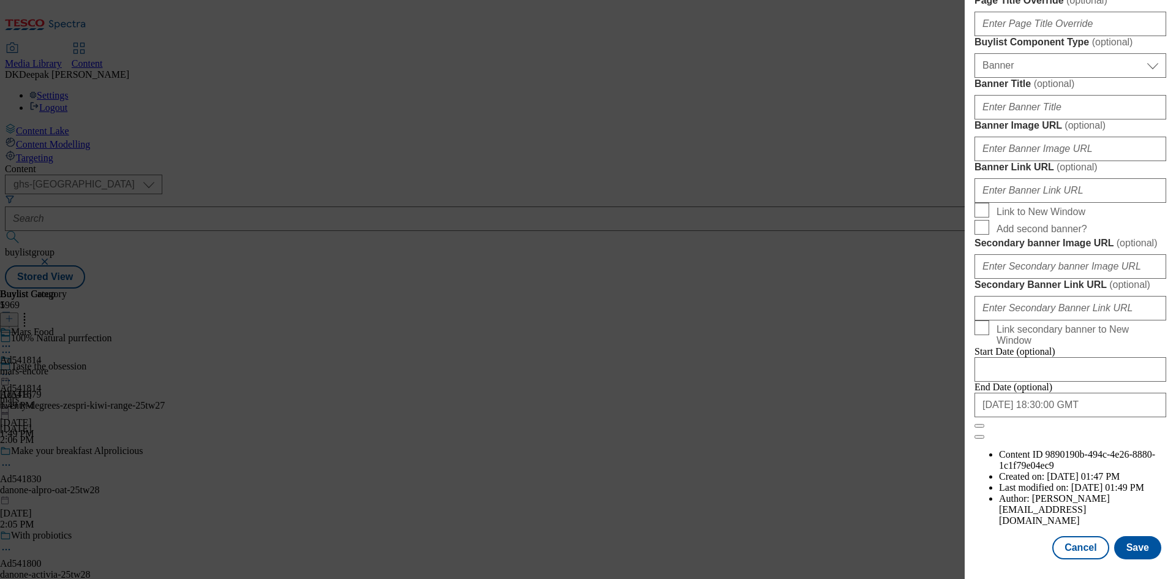
select select "dunnhumby"
select select "Banner"
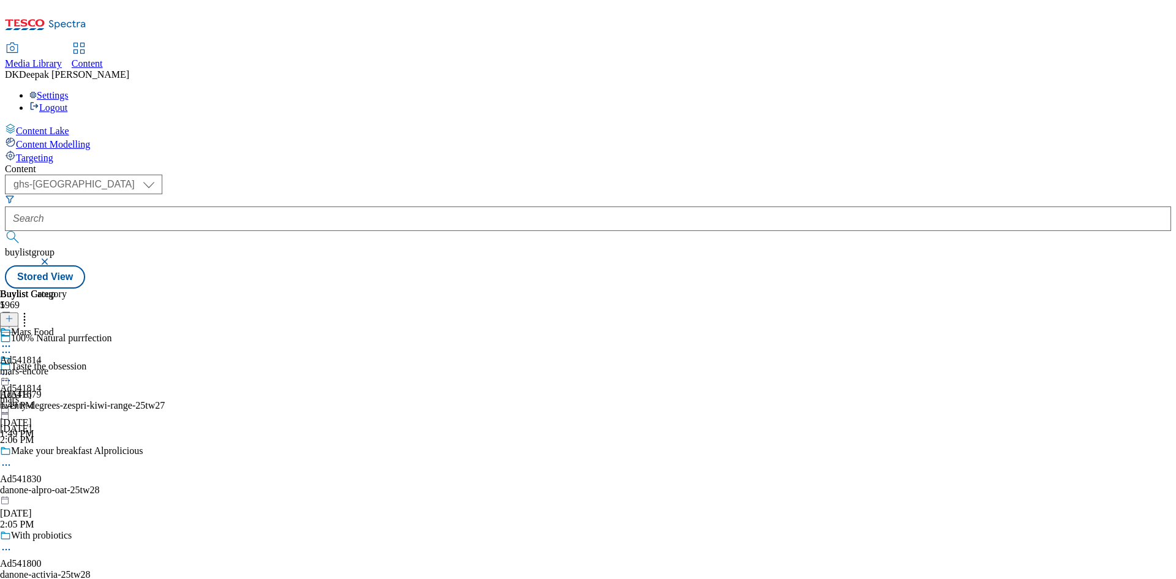
click at [67, 366] on div "mars-encore" at bounding box center [33, 371] width 67 height 11
click at [12, 368] on icon at bounding box center [6, 374] width 12 height 12
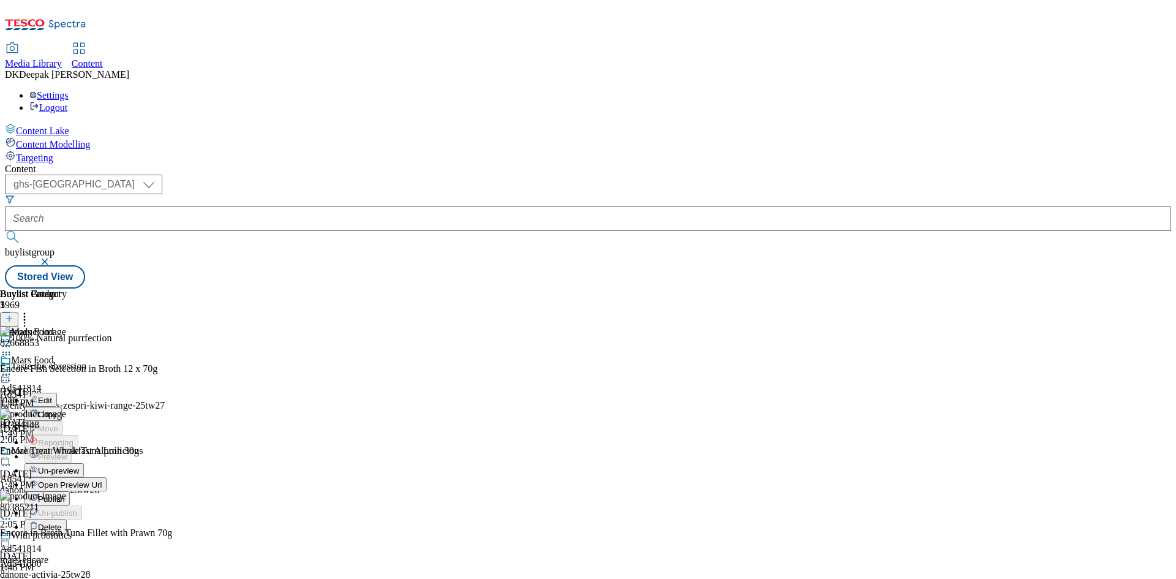
click at [57, 393] on button "Edit" at bounding box center [40, 400] width 32 height 14
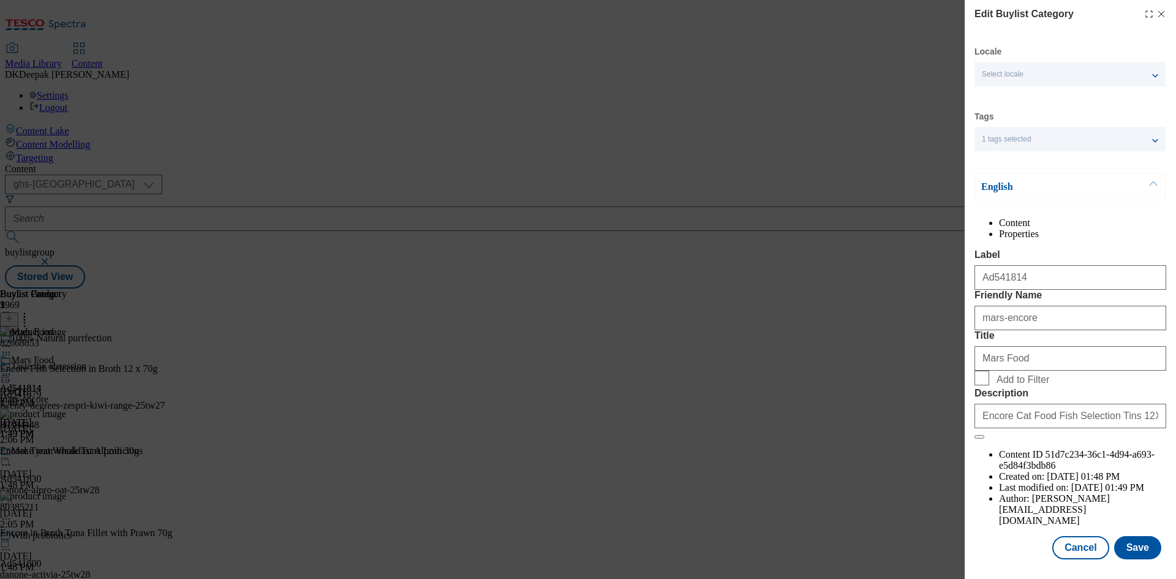
scroll to position [24, 0]
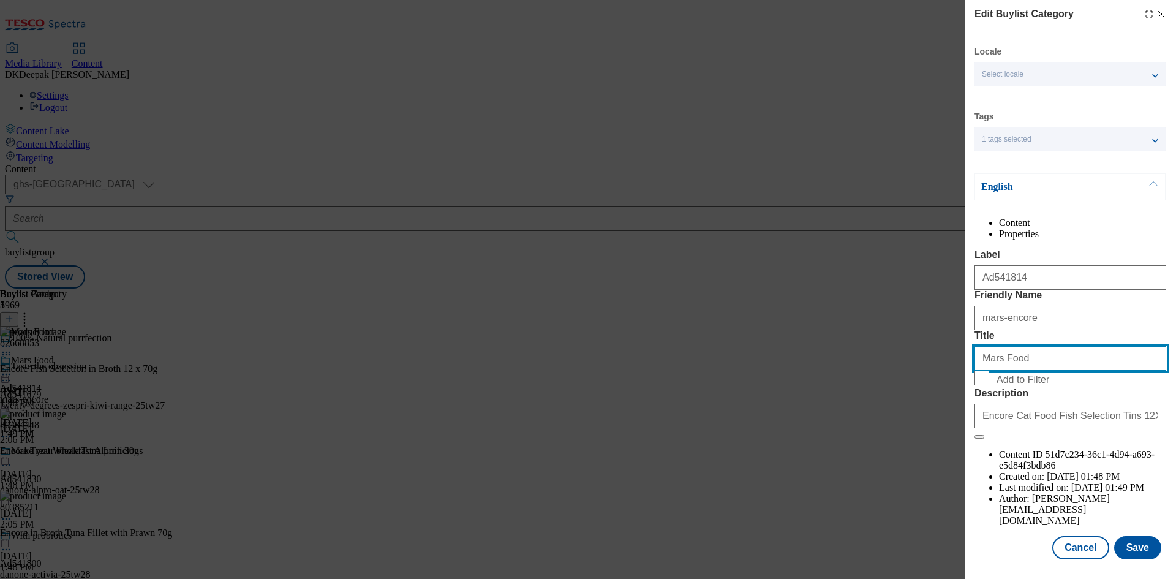
click at [1011, 370] on input "Mars Food" at bounding box center [1070, 358] width 192 height 24
type input "Mars"
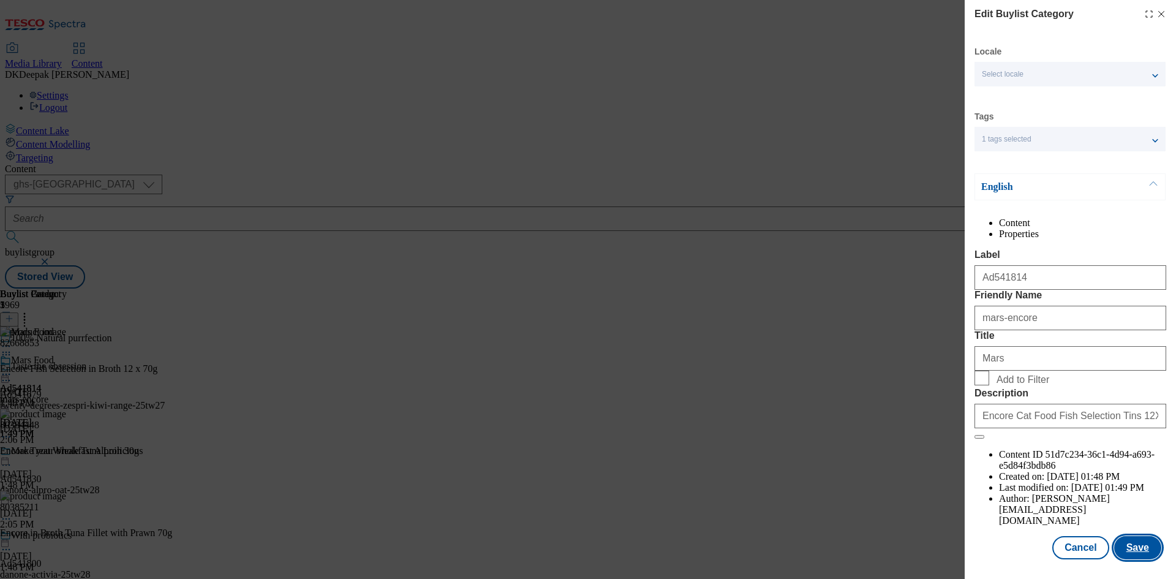
click at [1127, 546] on button "Save" at bounding box center [1137, 547] width 47 height 23
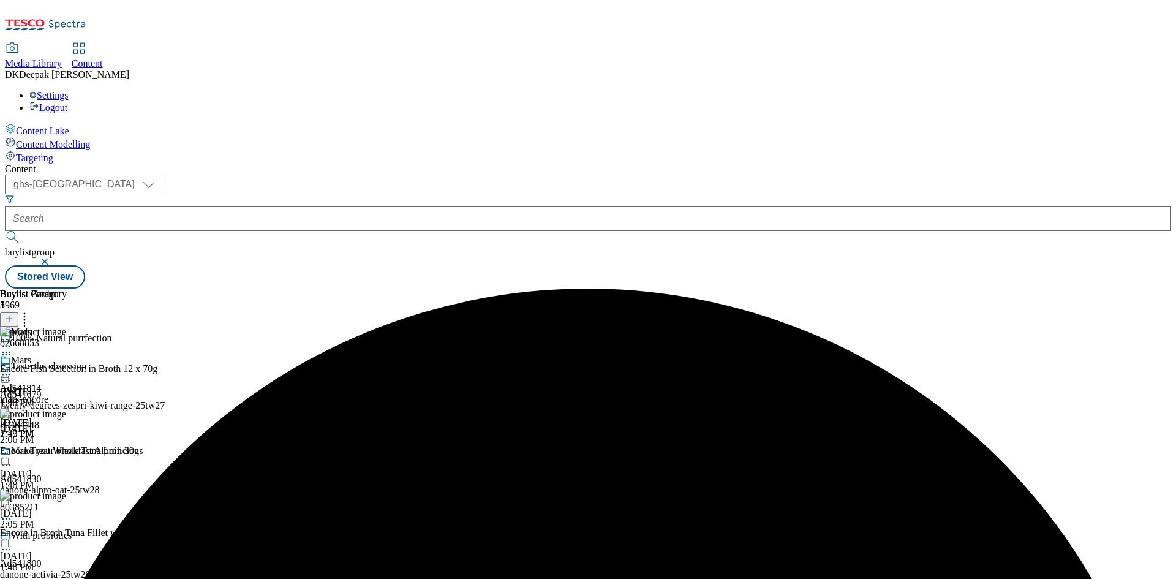
click at [12, 368] on icon at bounding box center [6, 374] width 12 height 12
click at [72, 449] on button "Preview" at bounding box center [47, 456] width 47 height 14
